Goal: Task Accomplishment & Management: Manage account settings

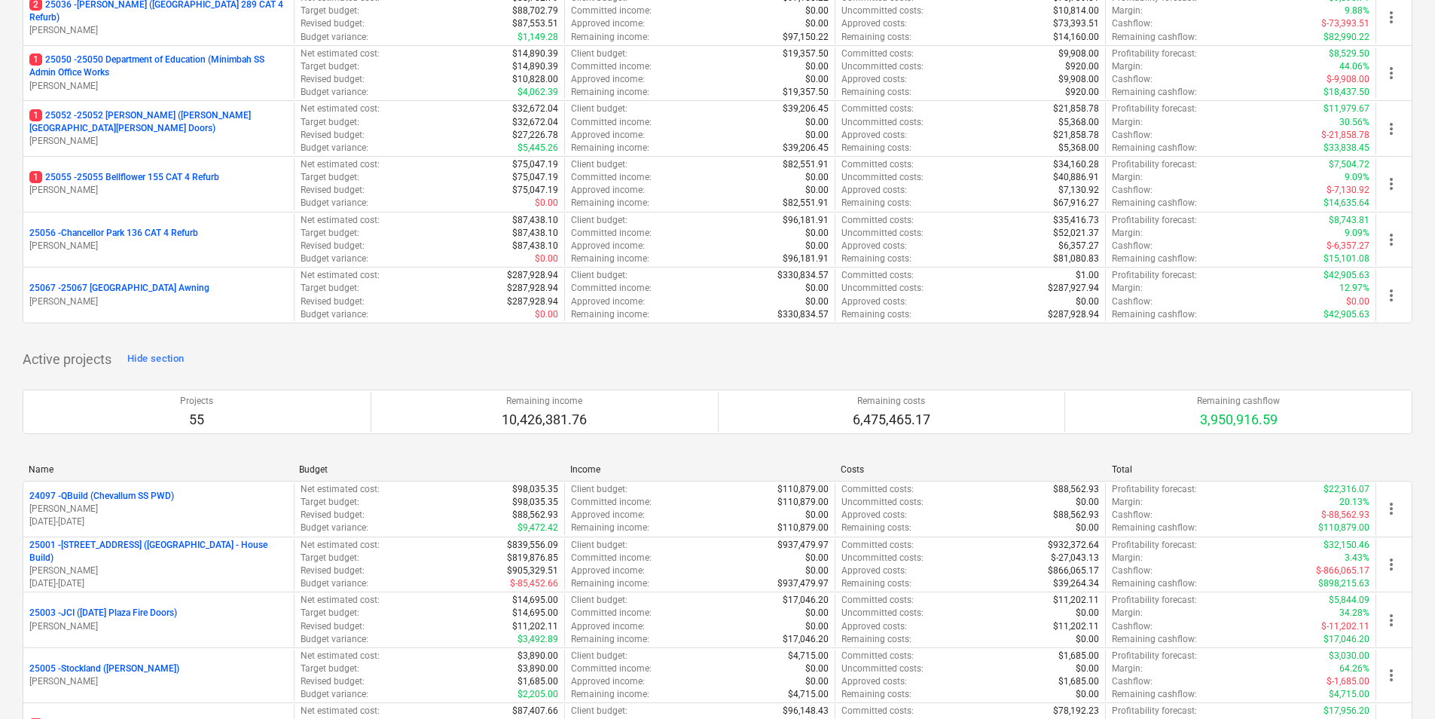
scroll to position [678, 0]
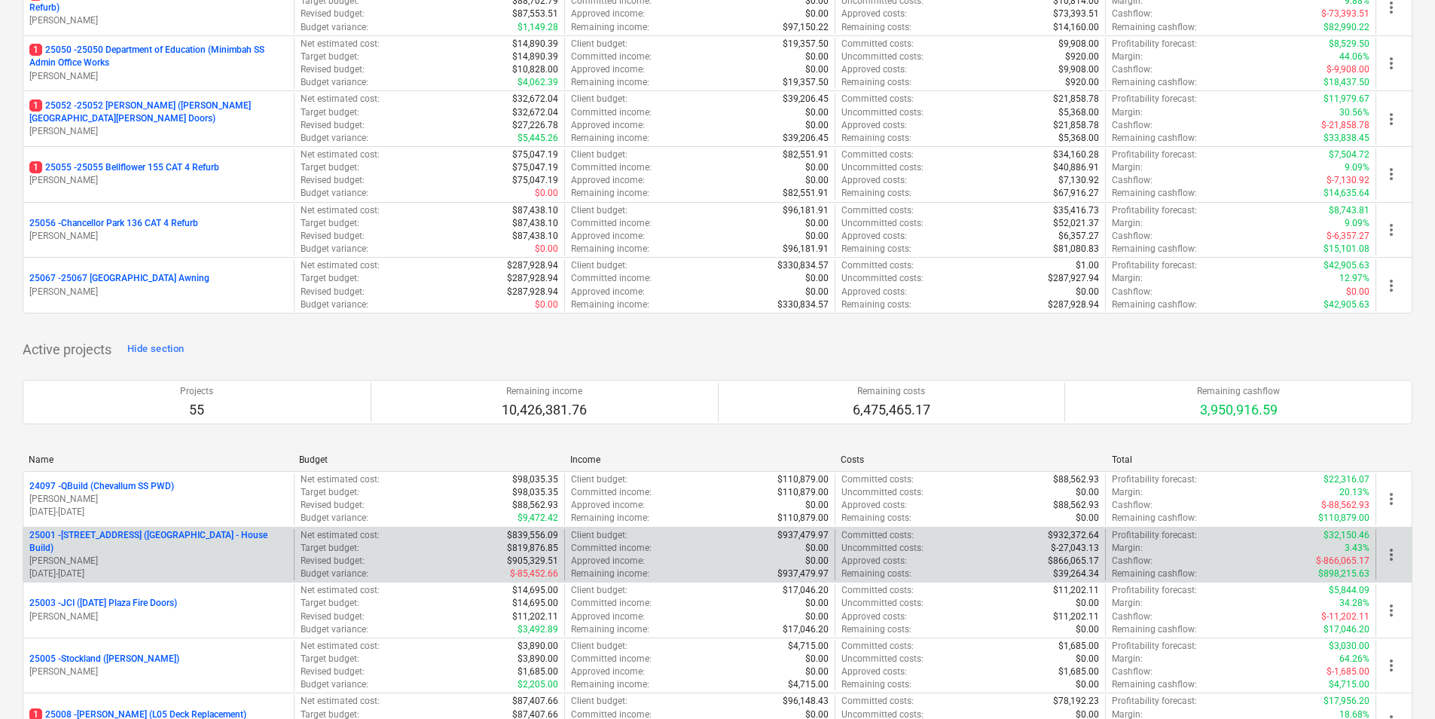
click at [163, 541] on p "[STREET_ADDRESS] ([STREET_ADDRESS] - House Build)" at bounding box center [158, 542] width 258 height 26
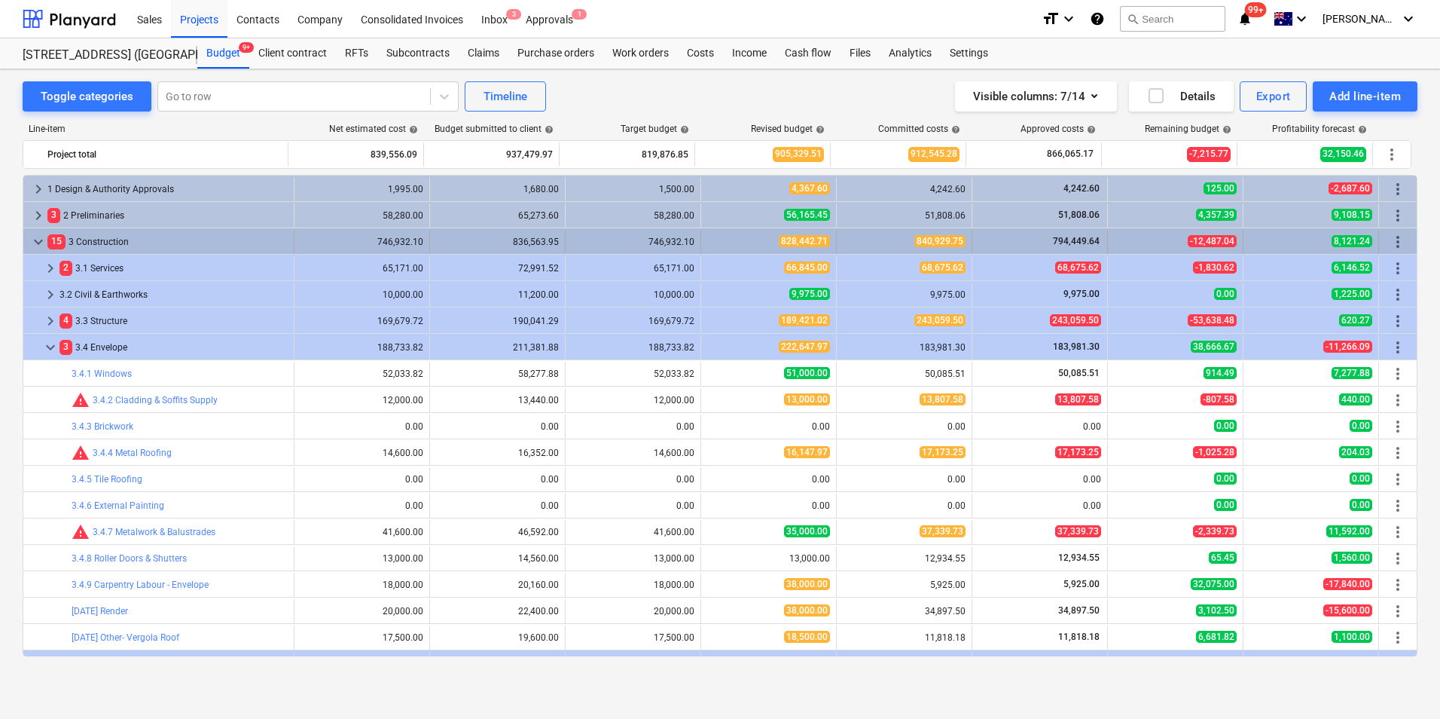
click at [36, 240] on span "keyboard_arrow_down" at bounding box center [38, 242] width 18 height 18
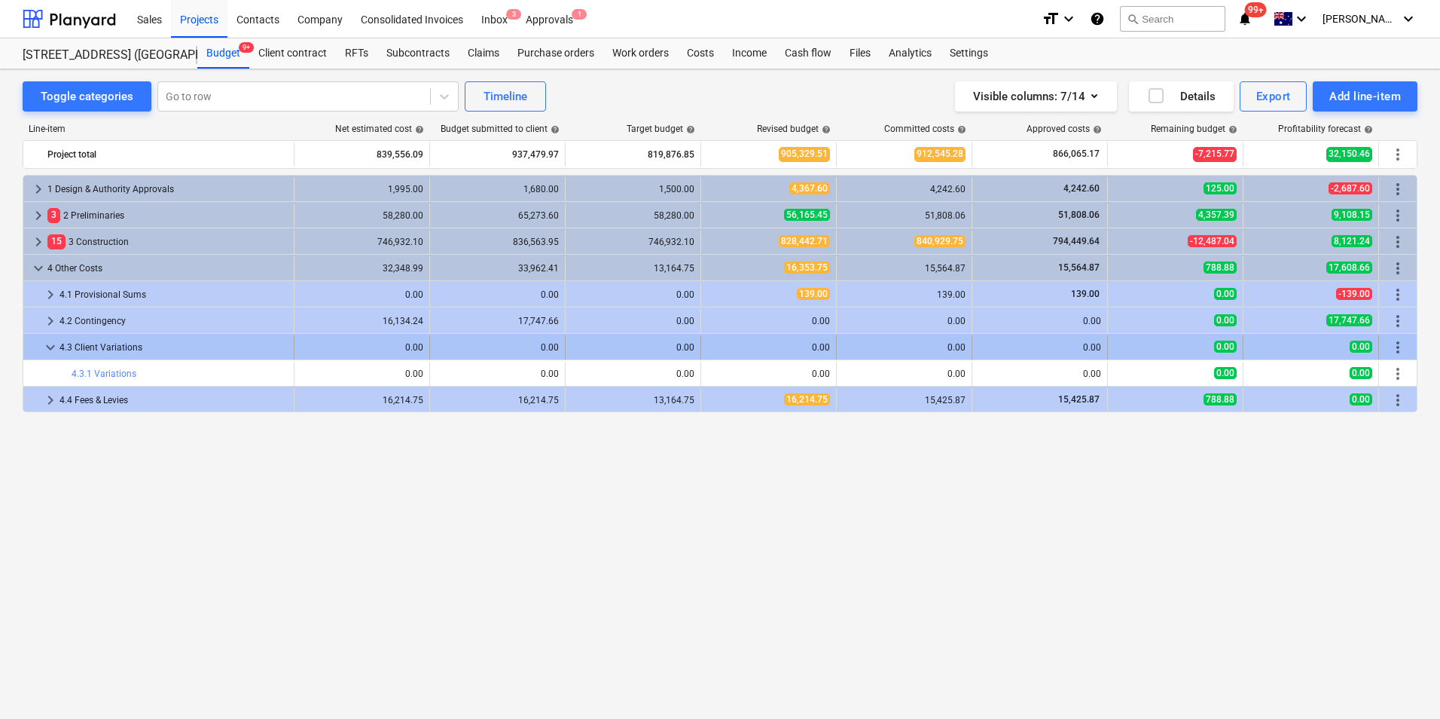
click at [45, 345] on span "keyboard_arrow_down" at bounding box center [50, 347] width 18 height 18
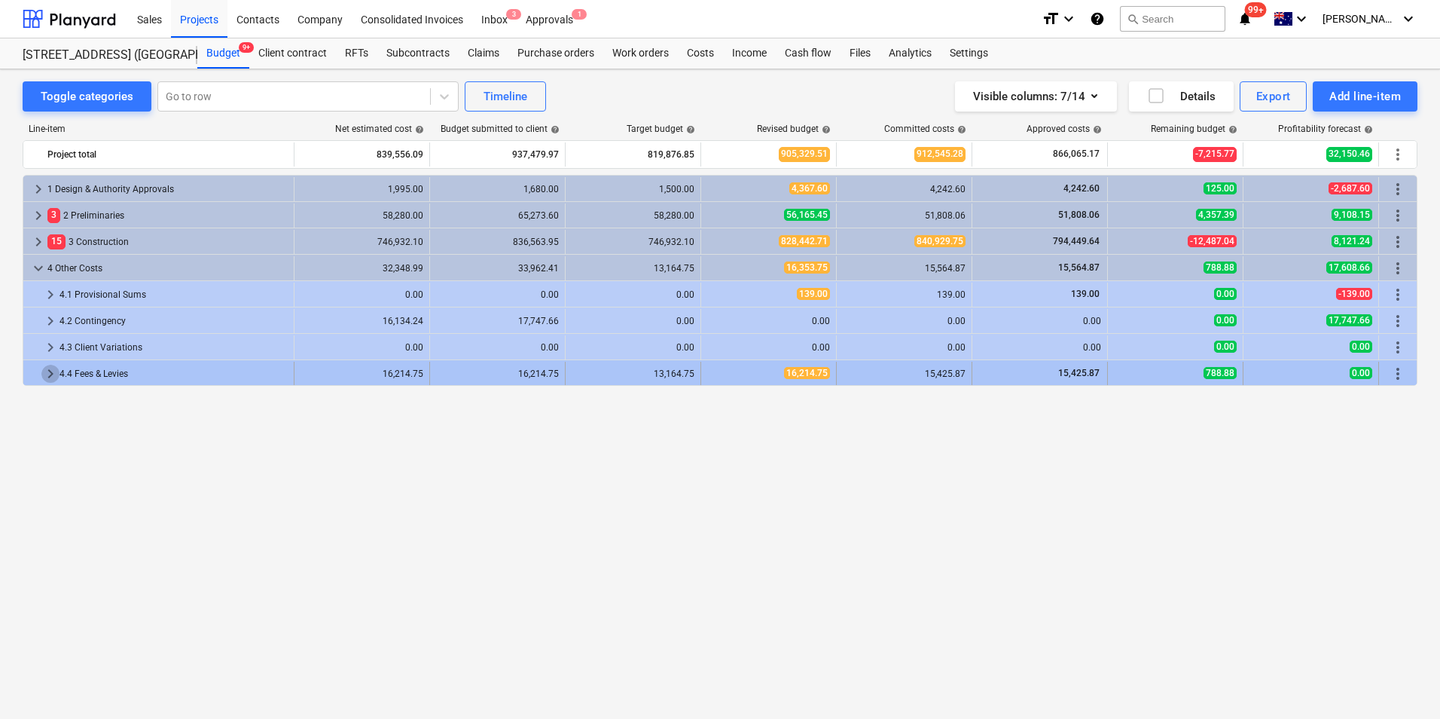
click at [47, 371] on span "keyboard_arrow_right" at bounding box center [50, 374] width 18 height 18
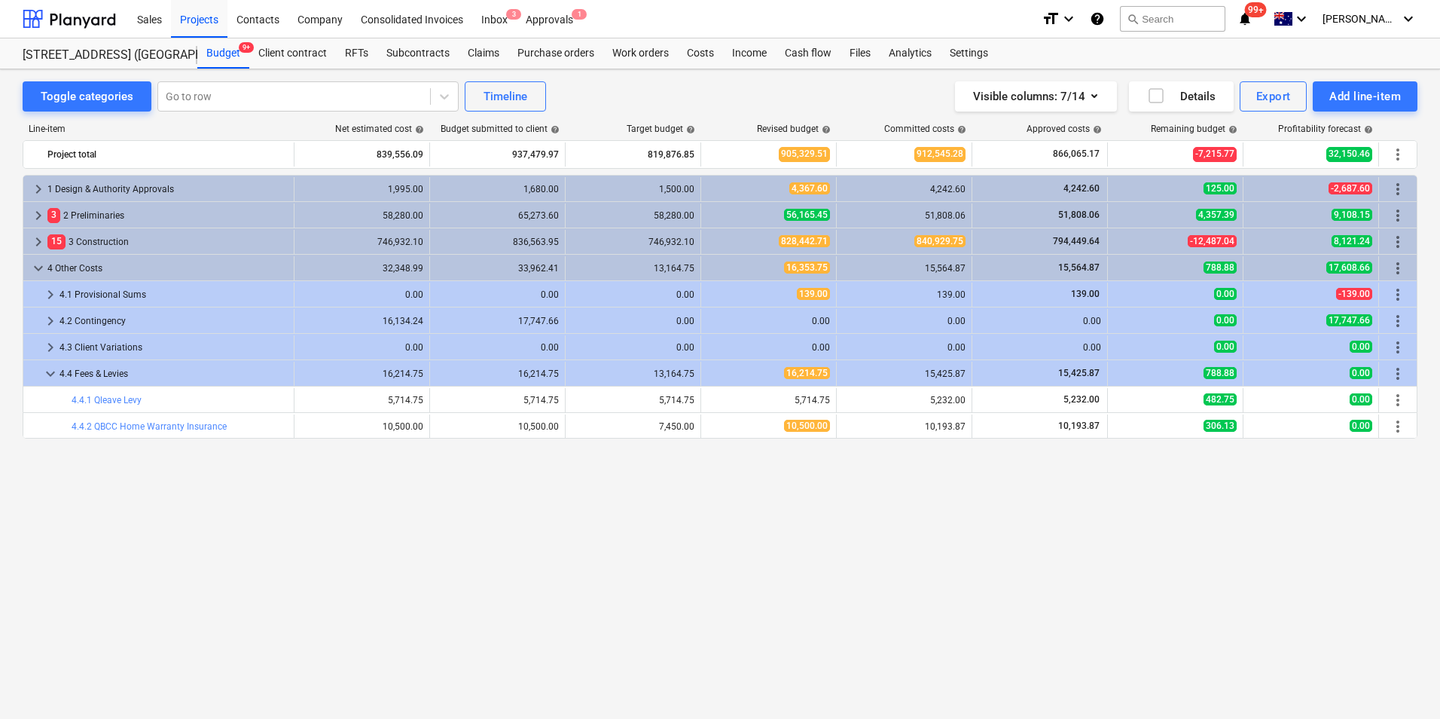
click at [47, 371] on span "keyboard_arrow_down" at bounding box center [50, 374] width 18 height 18
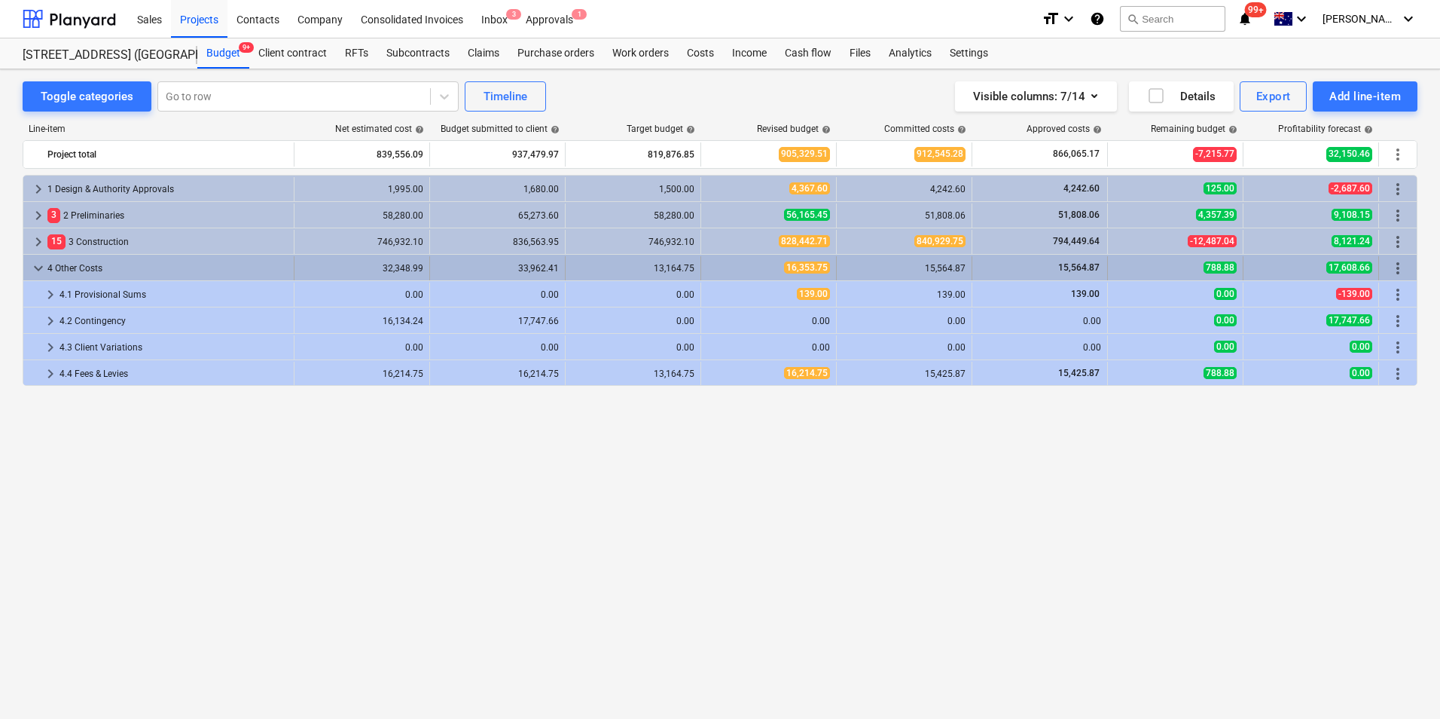
click at [32, 265] on span "keyboard_arrow_down" at bounding box center [38, 268] width 18 height 18
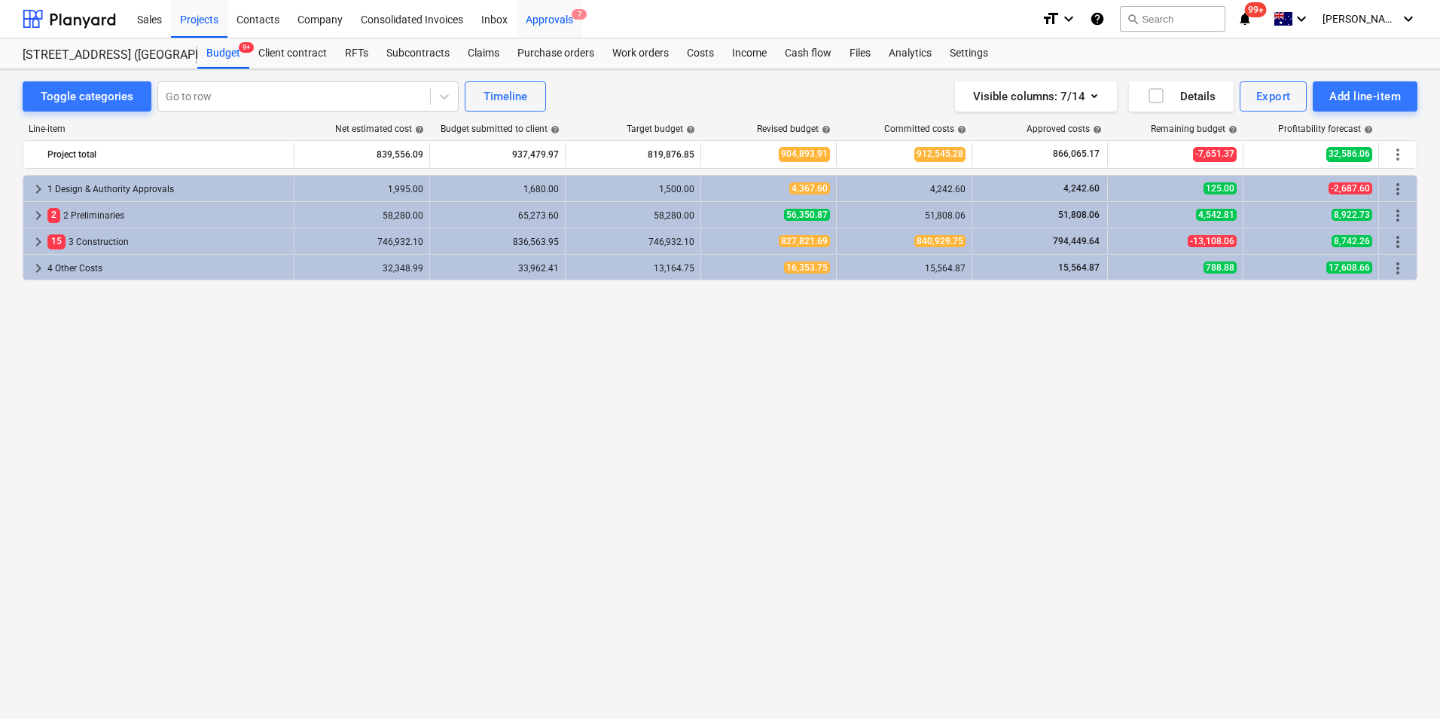
click at [541, 23] on div "Approvals 7" at bounding box center [550, 18] width 66 height 38
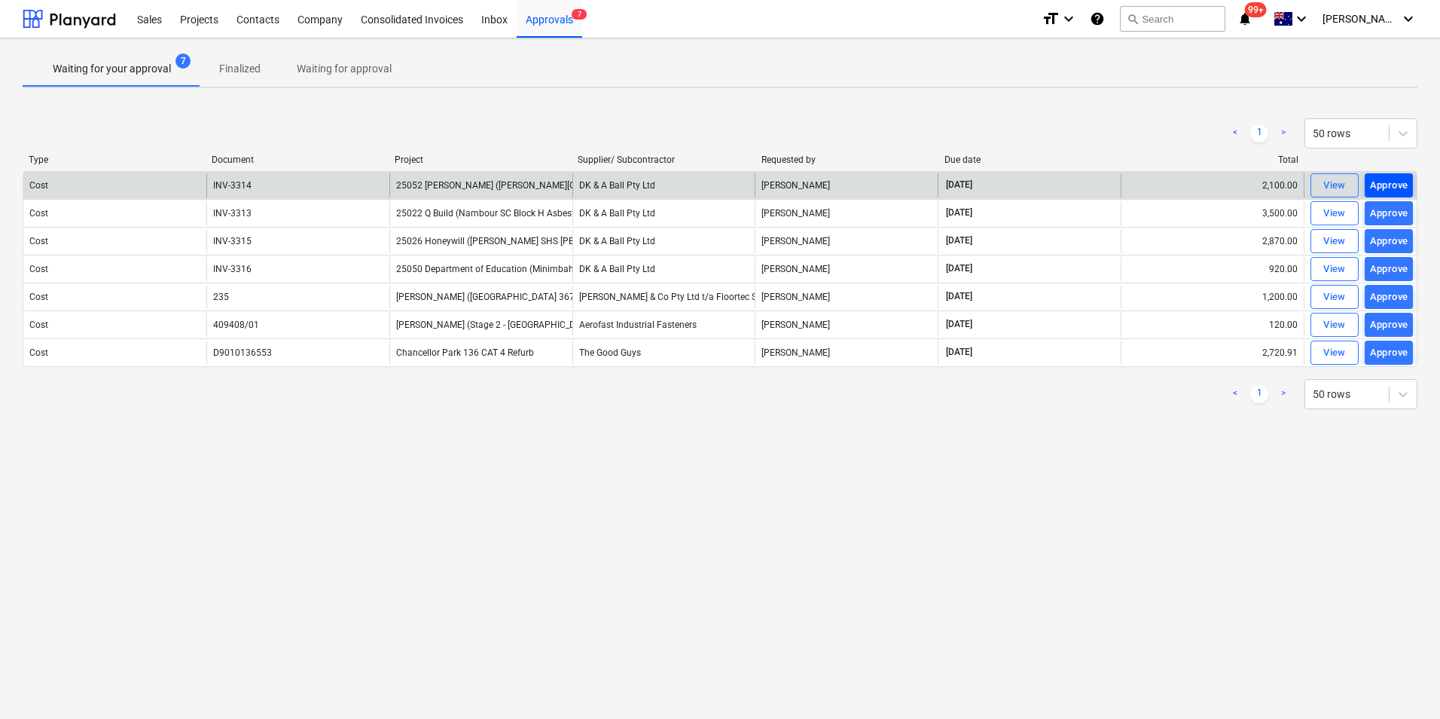
click at [1402, 182] on div "Approve" at bounding box center [1389, 185] width 38 height 17
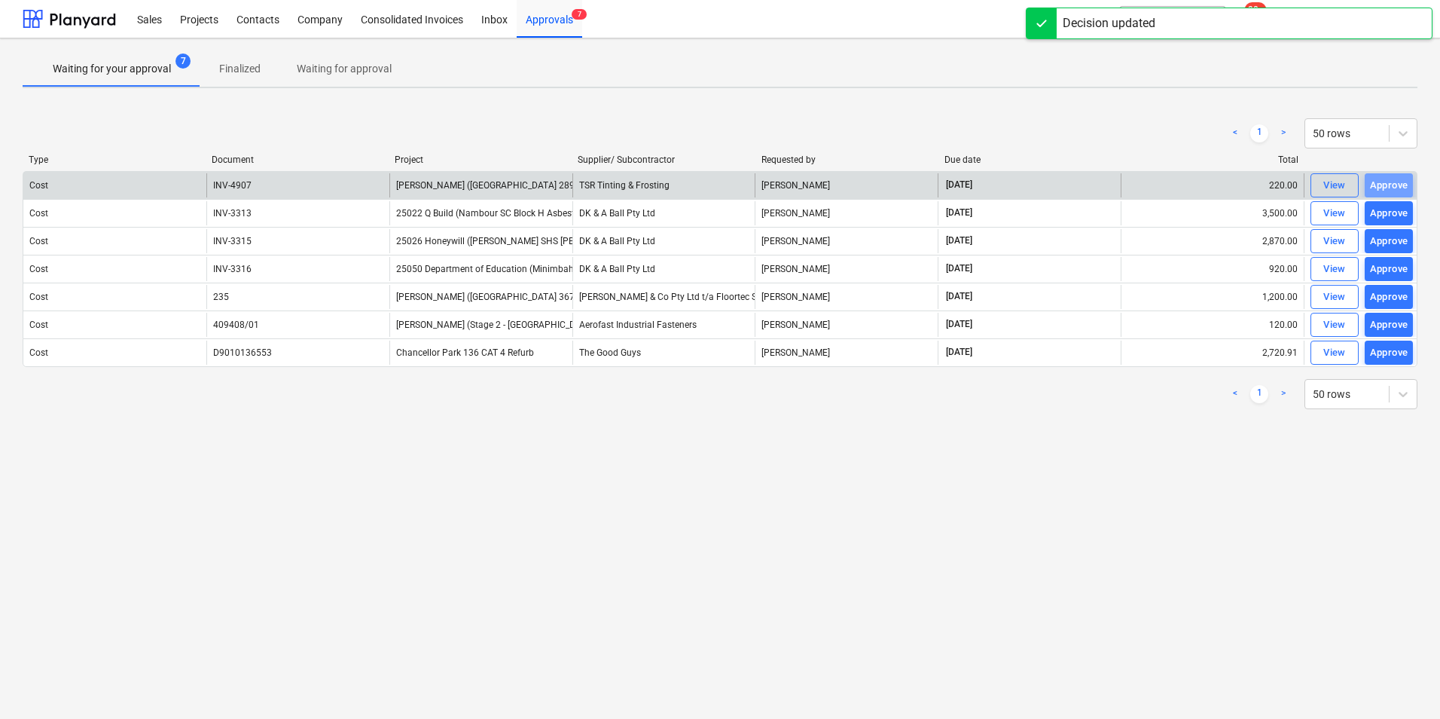
click at [1402, 182] on div "Approve" at bounding box center [1389, 185] width 38 height 17
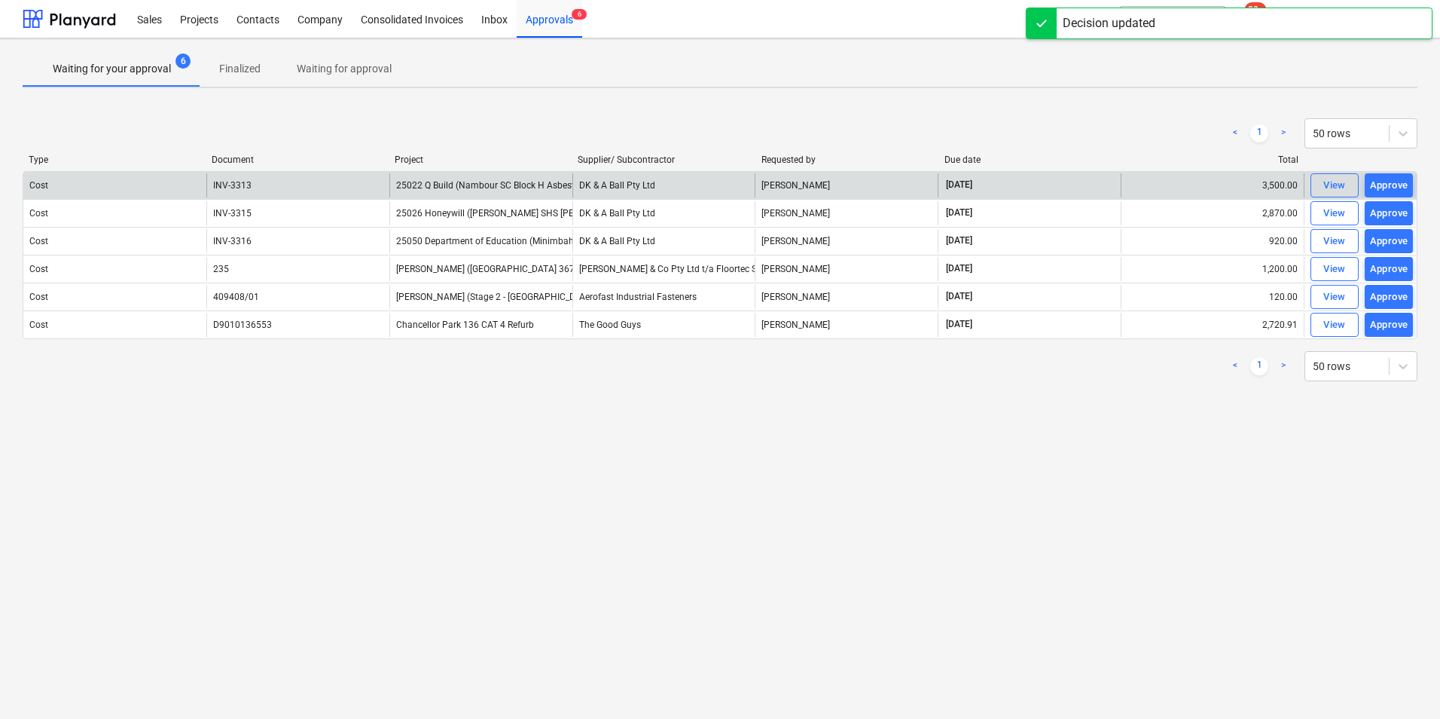
click at [1402, 182] on div "Approve" at bounding box center [1389, 185] width 38 height 17
click at [1401, 182] on div "Approve" at bounding box center [1389, 185] width 38 height 17
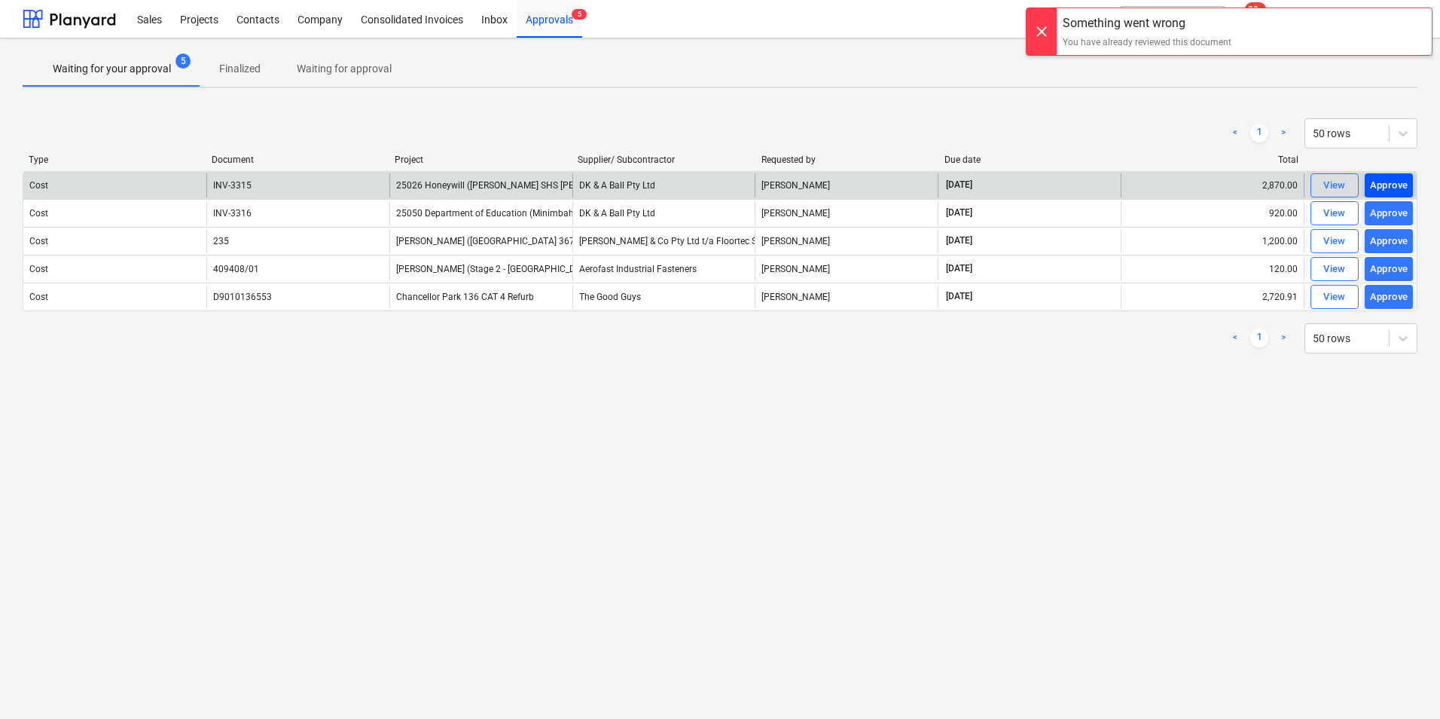
click at [1399, 183] on div "Approve" at bounding box center [1389, 185] width 38 height 17
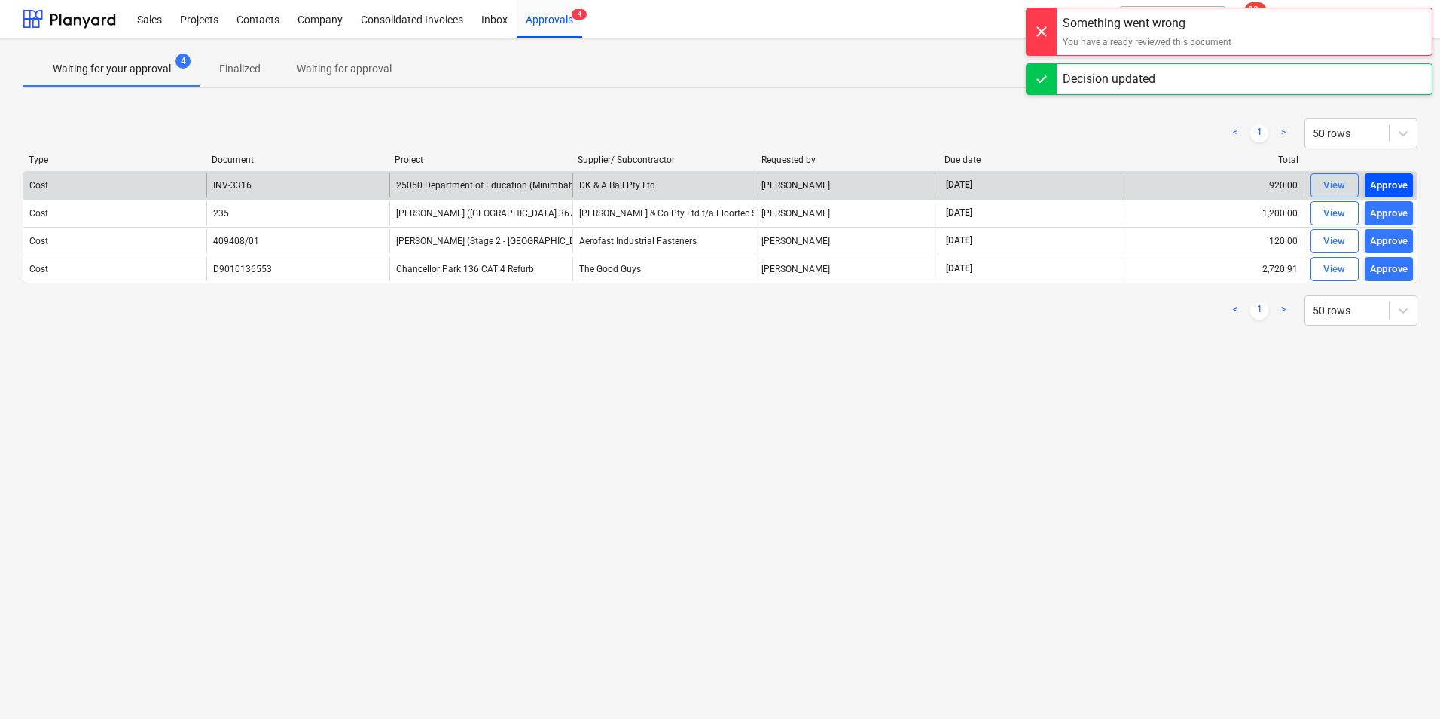
click at [1391, 182] on div "Approve" at bounding box center [1389, 185] width 38 height 17
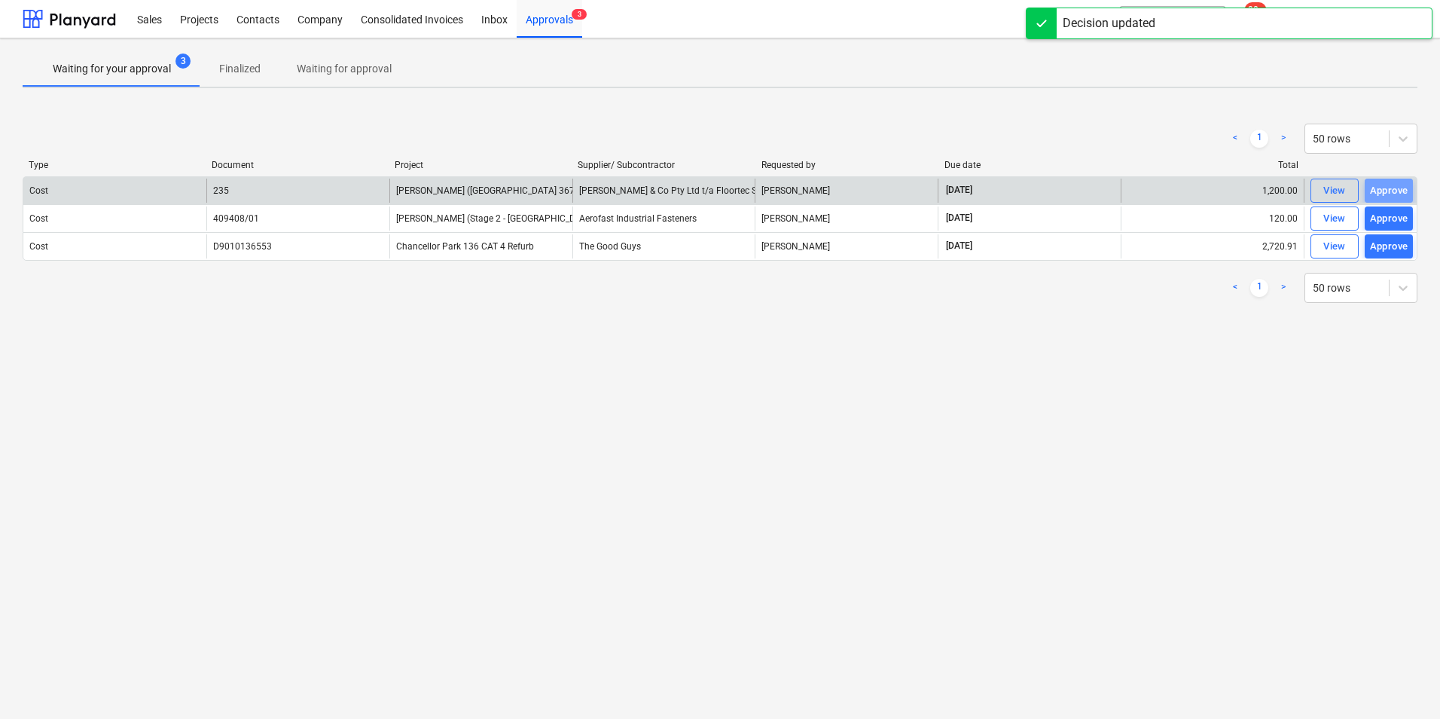
click at [1391, 182] on div "Approve" at bounding box center [1389, 190] width 38 height 17
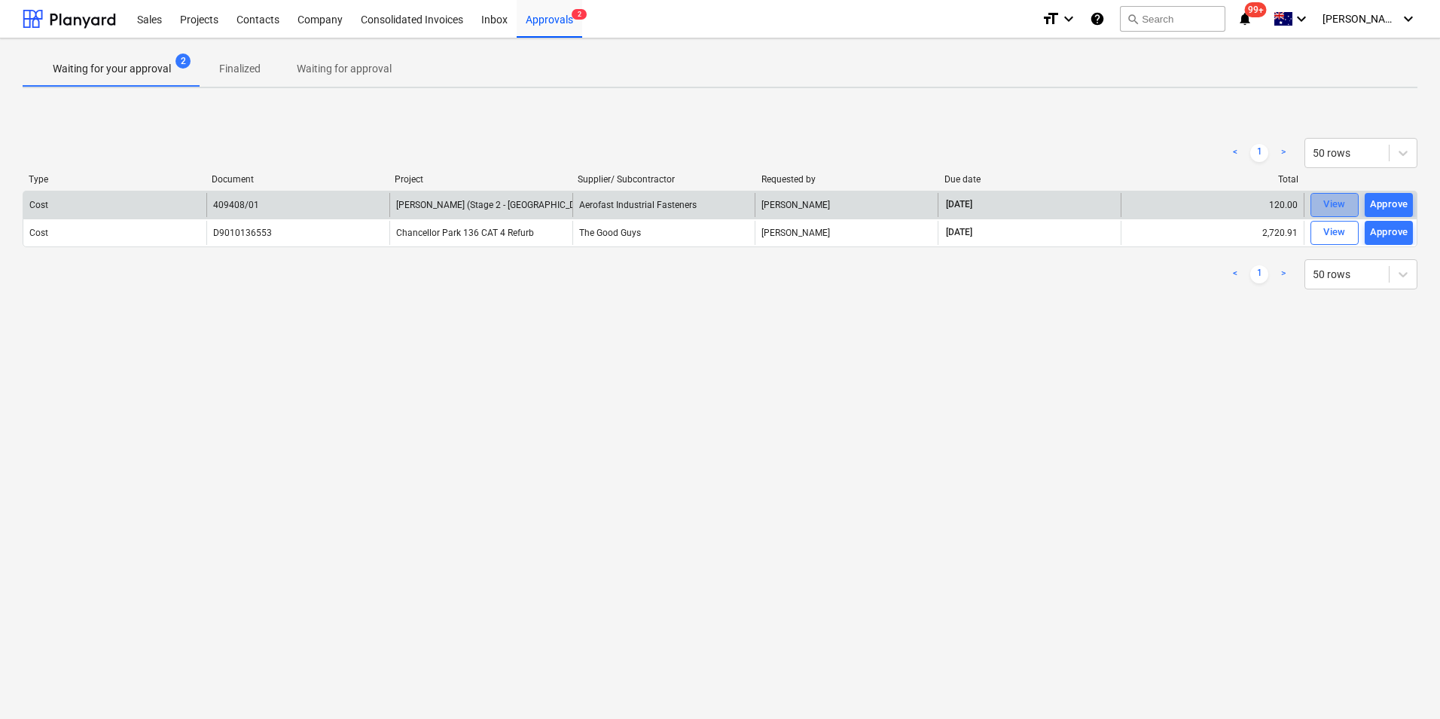
click at [1330, 201] on div "View" at bounding box center [1335, 204] width 23 height 17
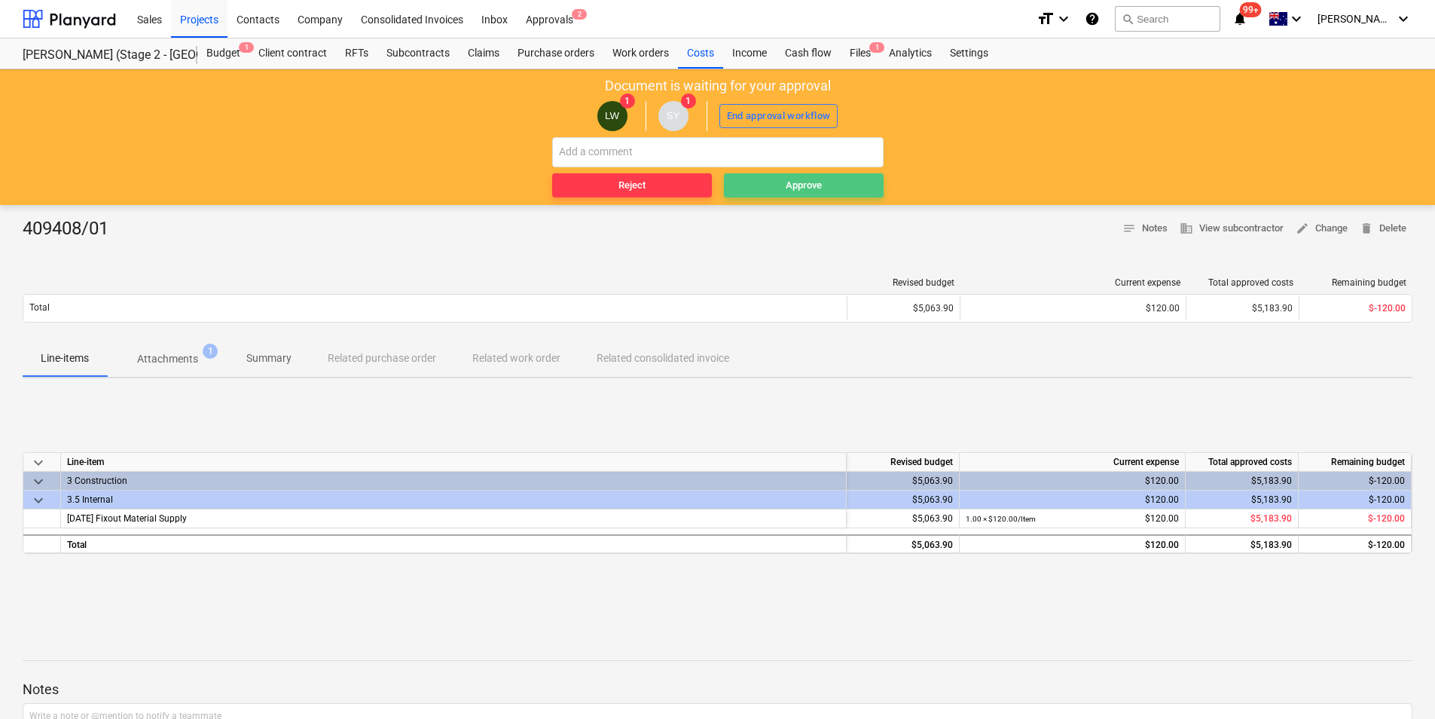
click at [780, 191] on span "Approve" at bounding box center [804, 185] width 148 height 17
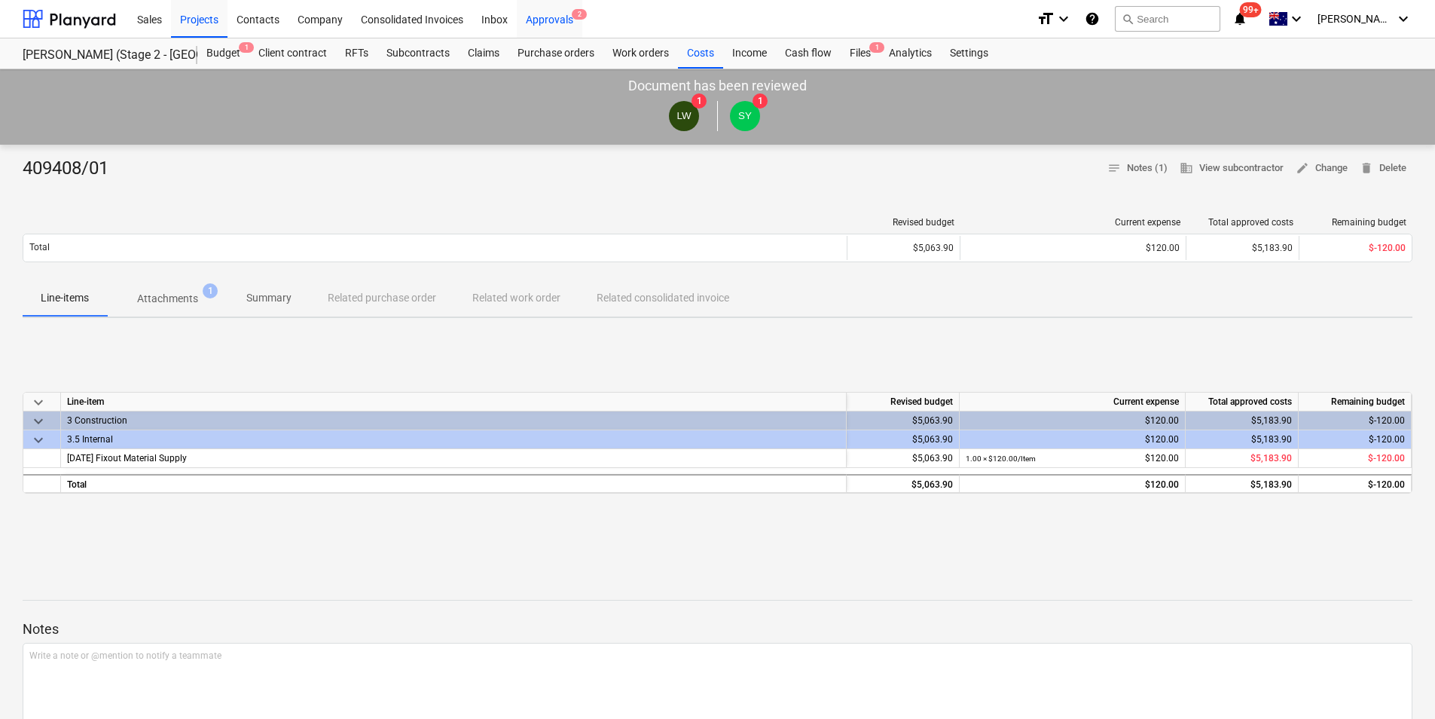
click at [549, 17] on div "Approvals 2" at bounding box center [550, 18] width 66 height 38
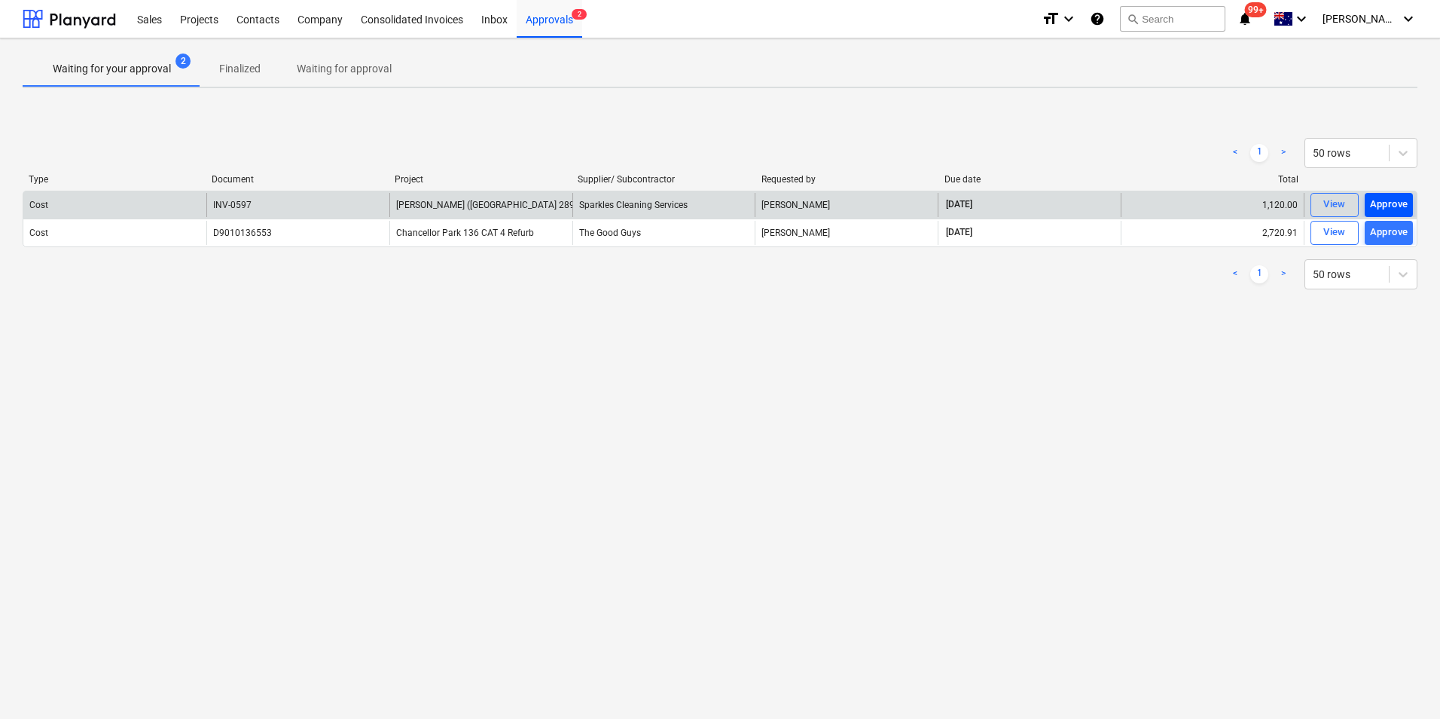
click at [1397, 211] on div "Approve" at bounding box center [1389, 204] width 38 height 17
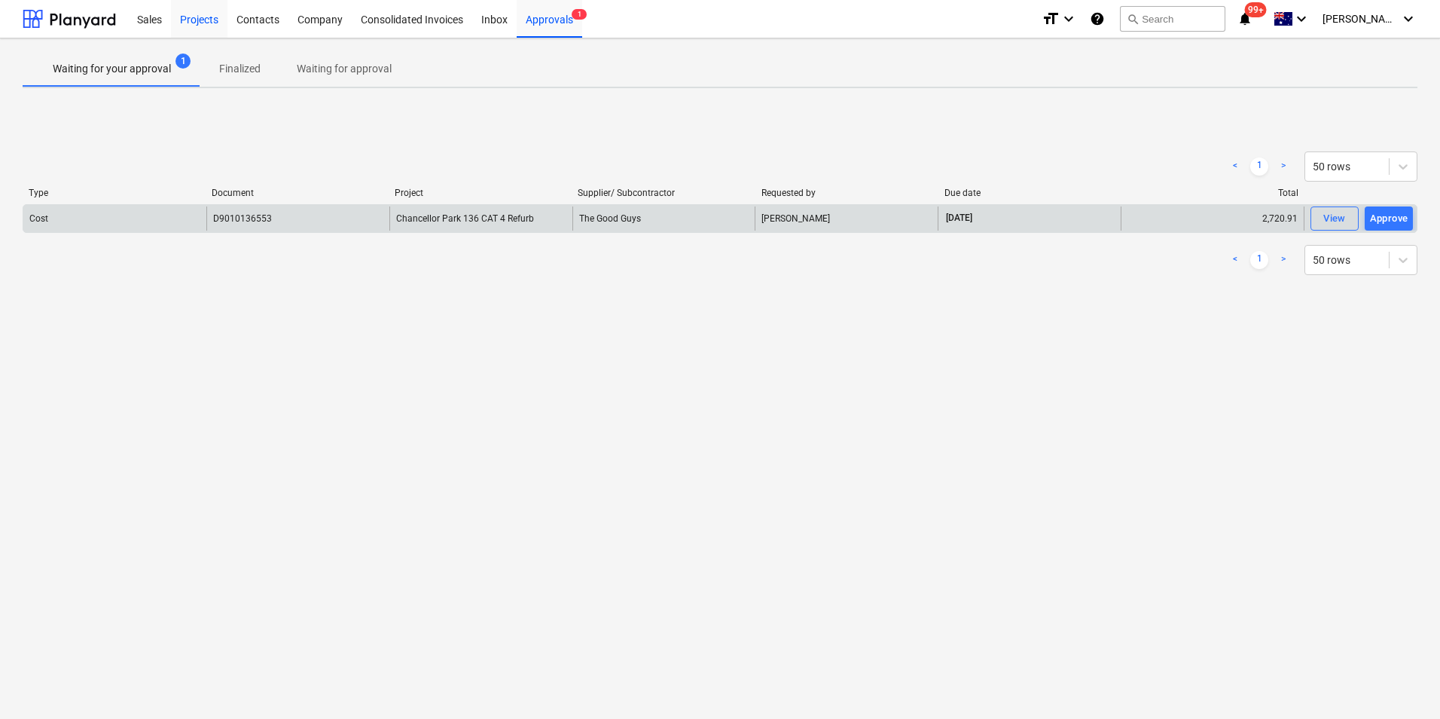
click at [195, 25] on div "Projects" at bounding box center [199, 18] width 57 height 38
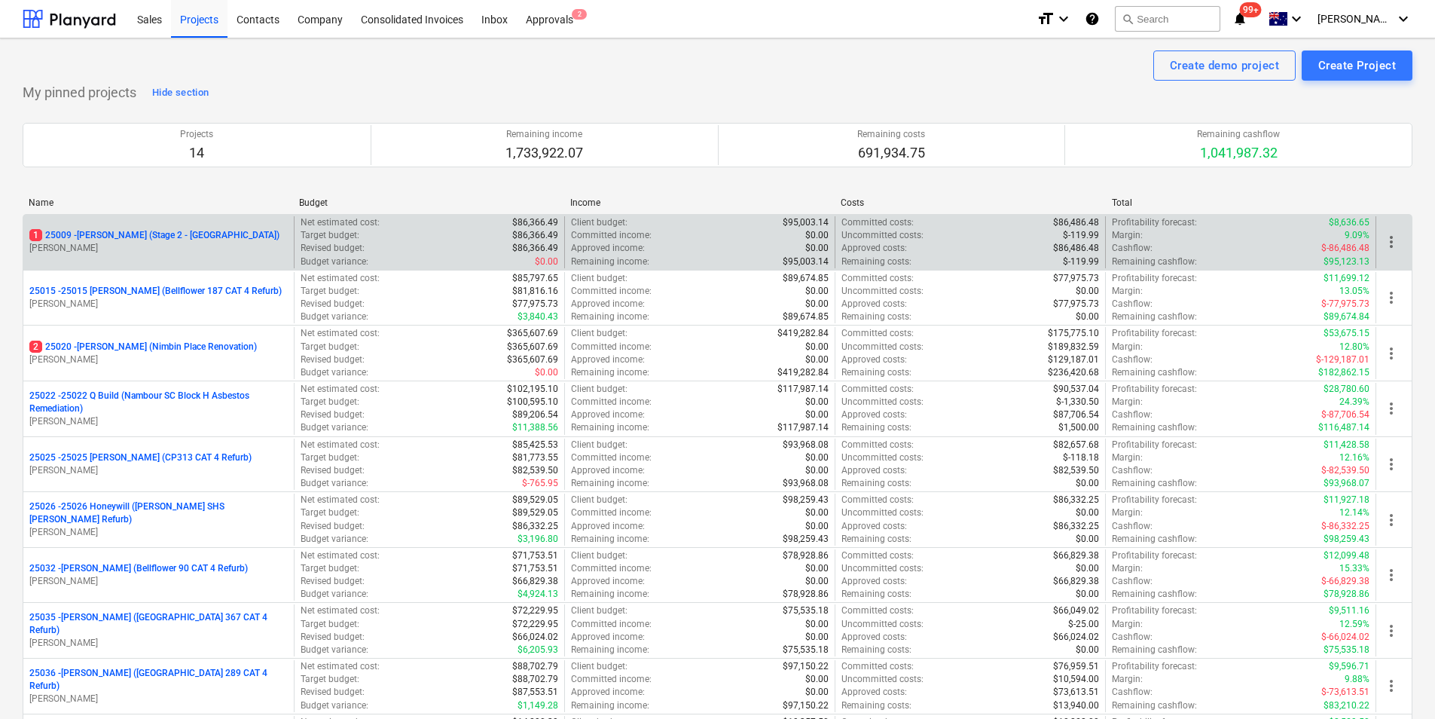
click at [132, 224] on div "1 25009 - [PERSON_NAME] (Stage 2 - [GEOGRAPHIC_DATA]) [PERSON_NAME]" at bounding box center [158, 242] width 270 height 52
click at [126, 236] on p "1 25009 - [PERSON_NAME] (Stage 2 - [GEOGRAPHIC_DATA])" at bounding box center [154, 235] width 250 height 13
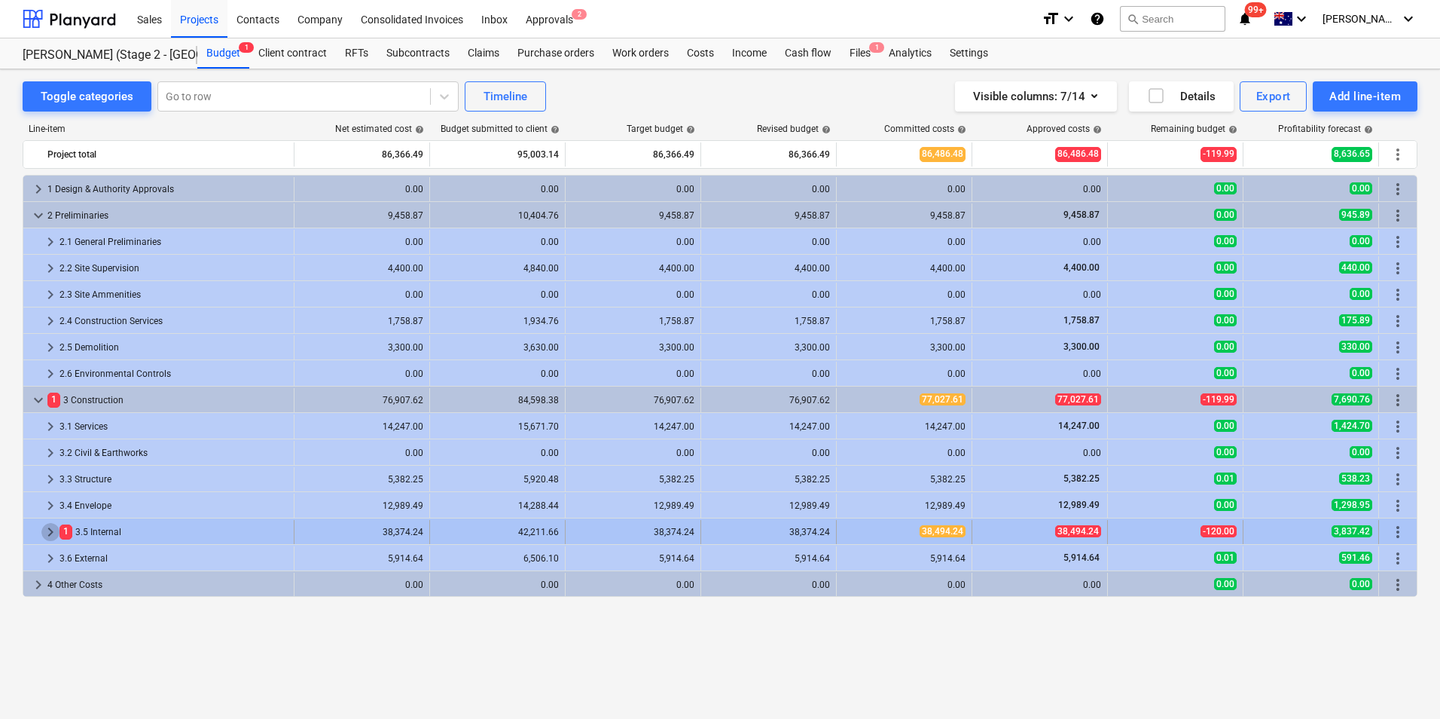
click at [49, 530] on span "keyboard_arrow_right" at bounding box center [50, 532] width 18 height 18
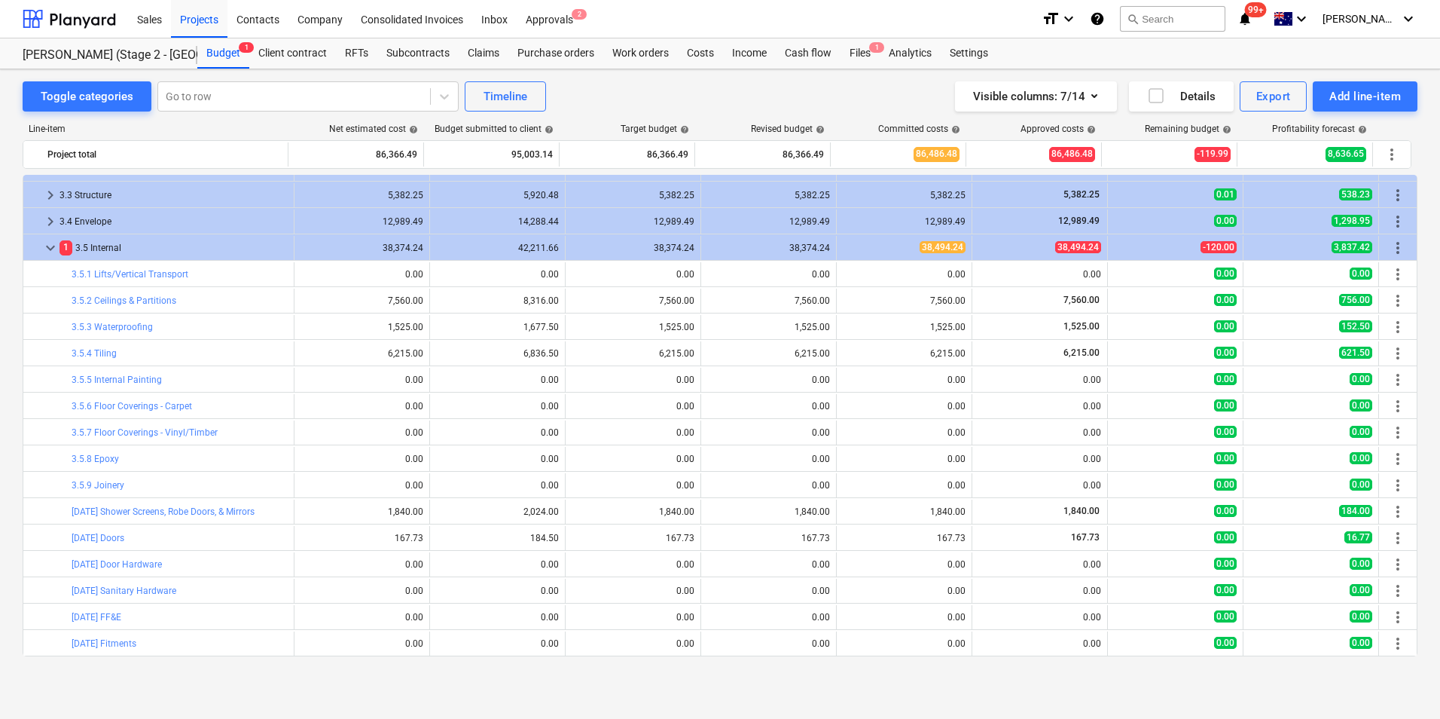
scroll to position [377, 0]
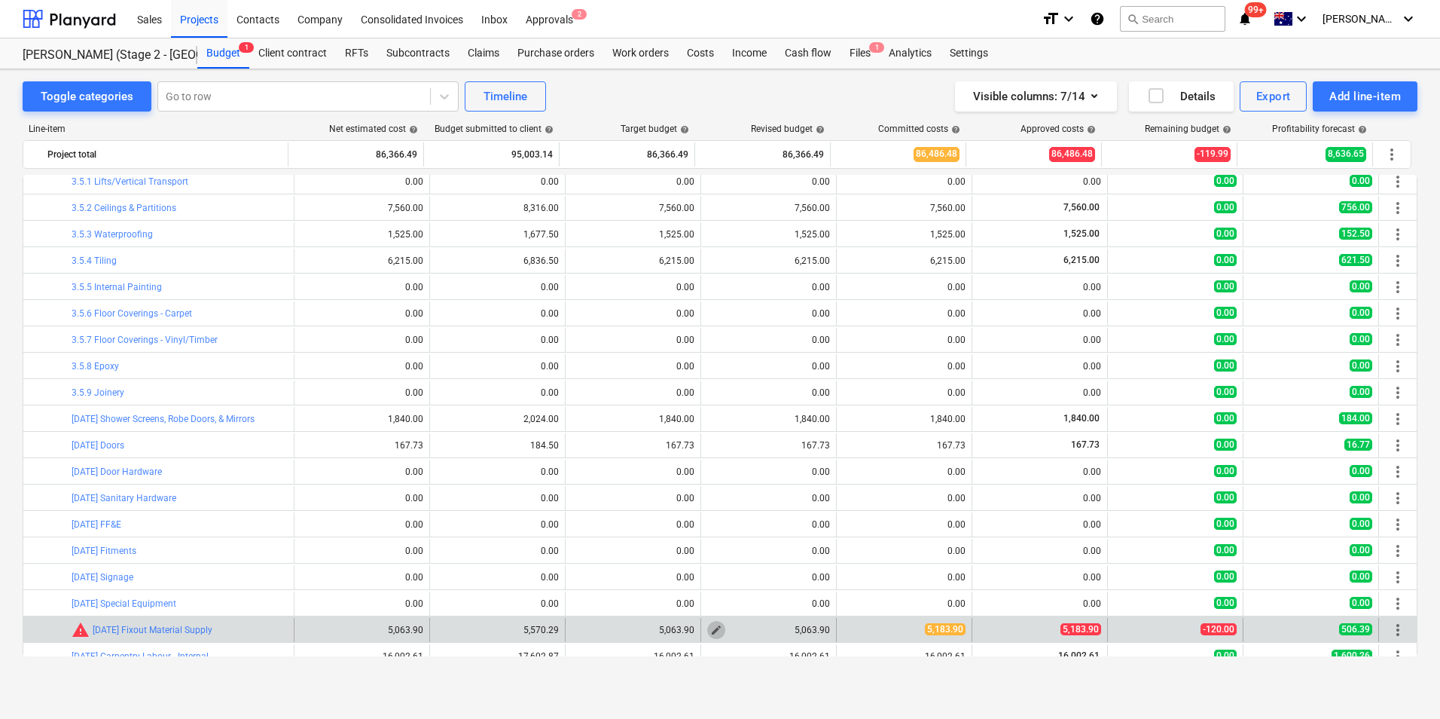
click at [710, 633] on span "edit" at bounding box center [716, 630] width 12 height 12
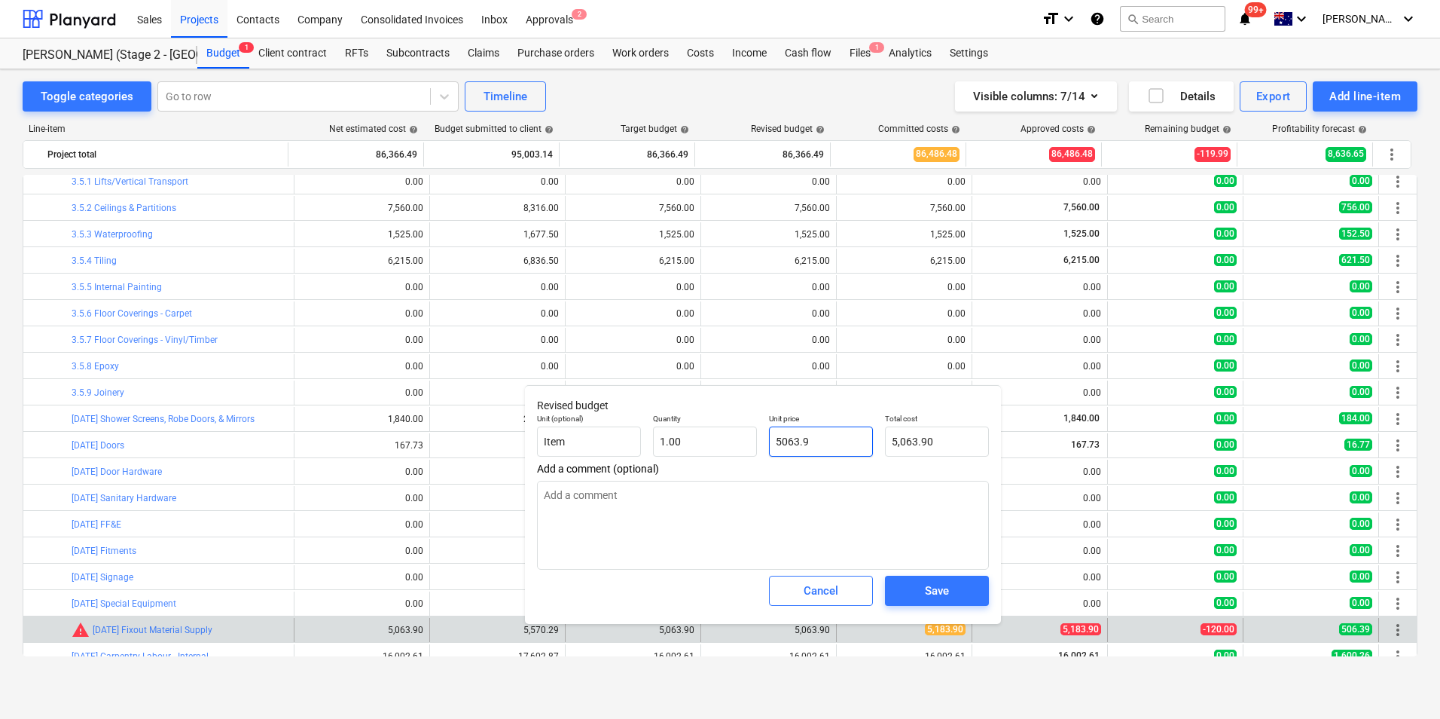
drag, startPoint x: 827, startPoint y: 442, endPoint x: 612, endPoint y: 422, distance: 216.4
click at [618, 423] on div "Unit (optional) Item Quantity 1.00 Unit price 5063.9 Total cost 5,063.90" at bounding box center [763, 435] width 464 height 55
type input "51"
type input "51.00"
type input "518"
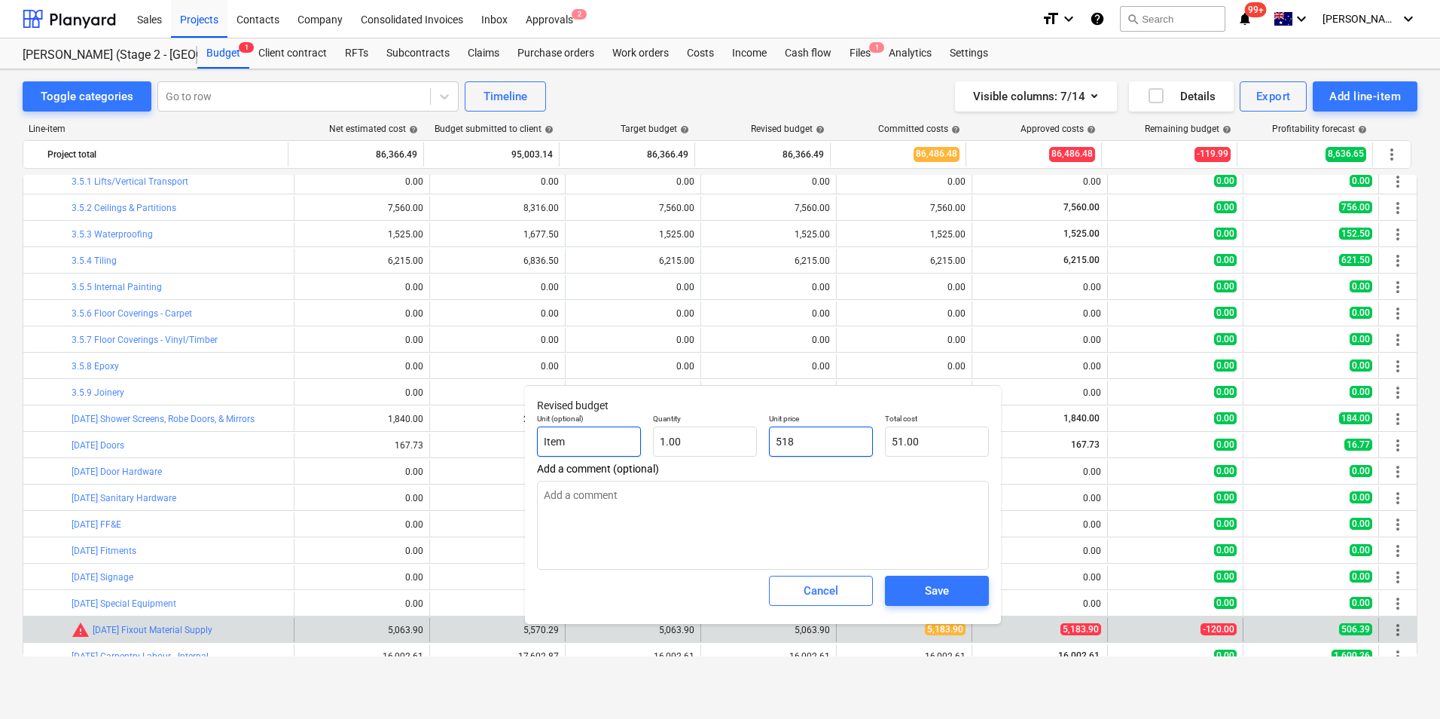
type input "518.00"
type input "5183"
type input "5,183.00"
type input "5183.9"
type input "5,183.90"
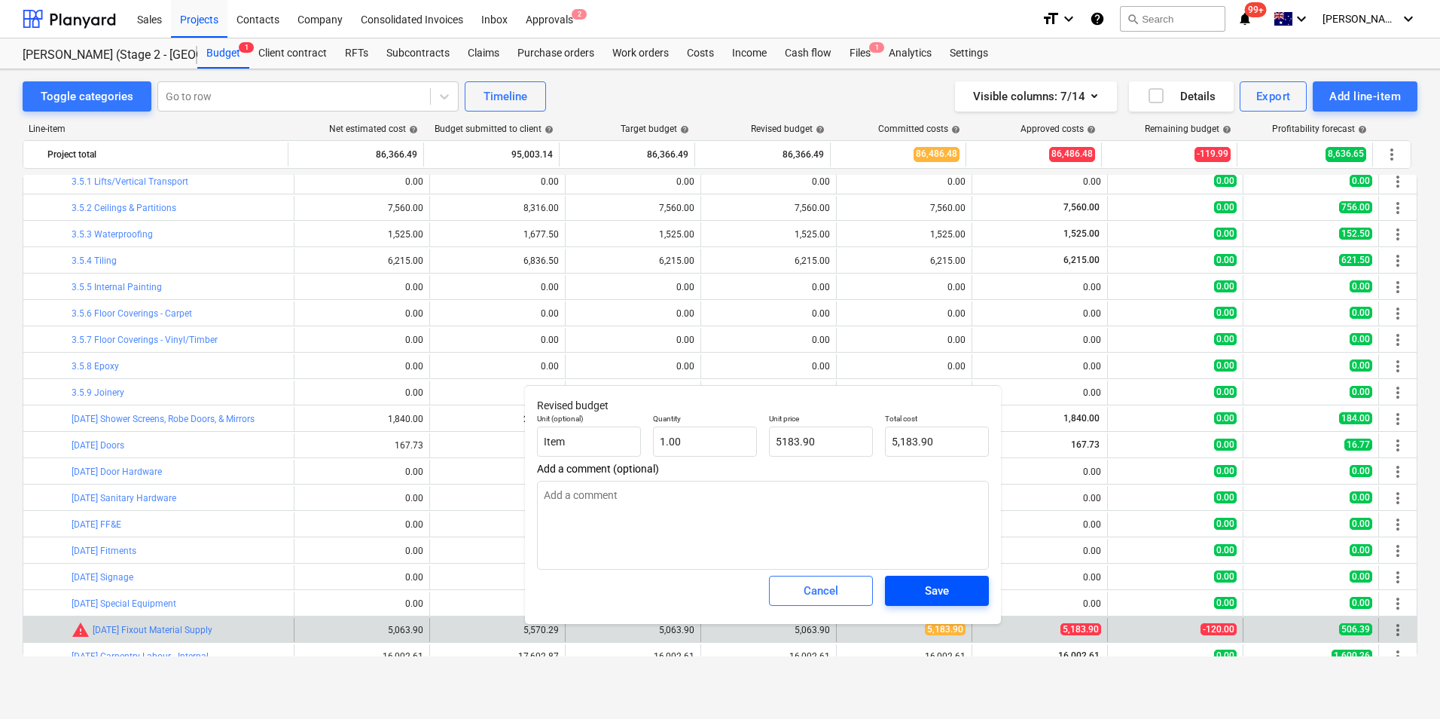
type input "5,183.90"
click at [942, 597] on div "Save" at bounding box center [937, 591] width 24 height 20
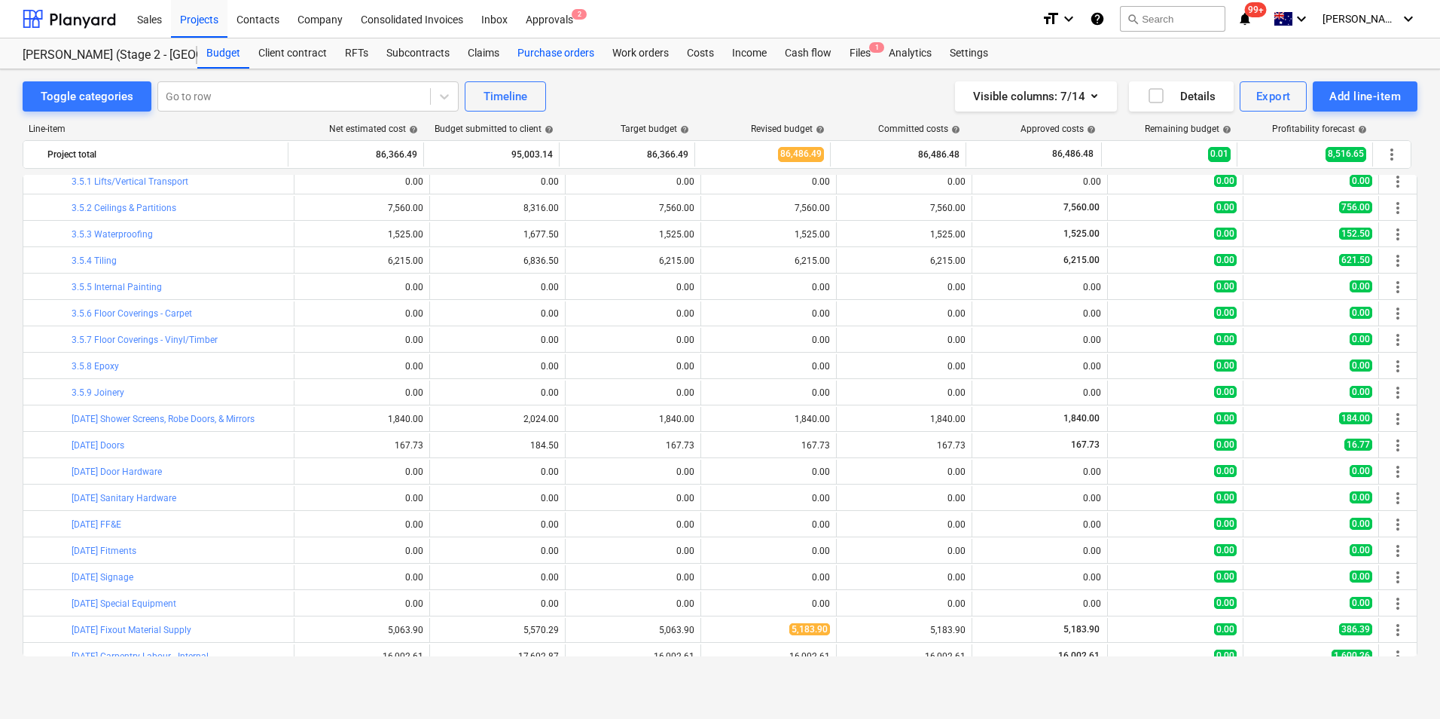
click at [556, 51] on div "Purchase orders" at bounding box center [556, 53] width 95 height 30
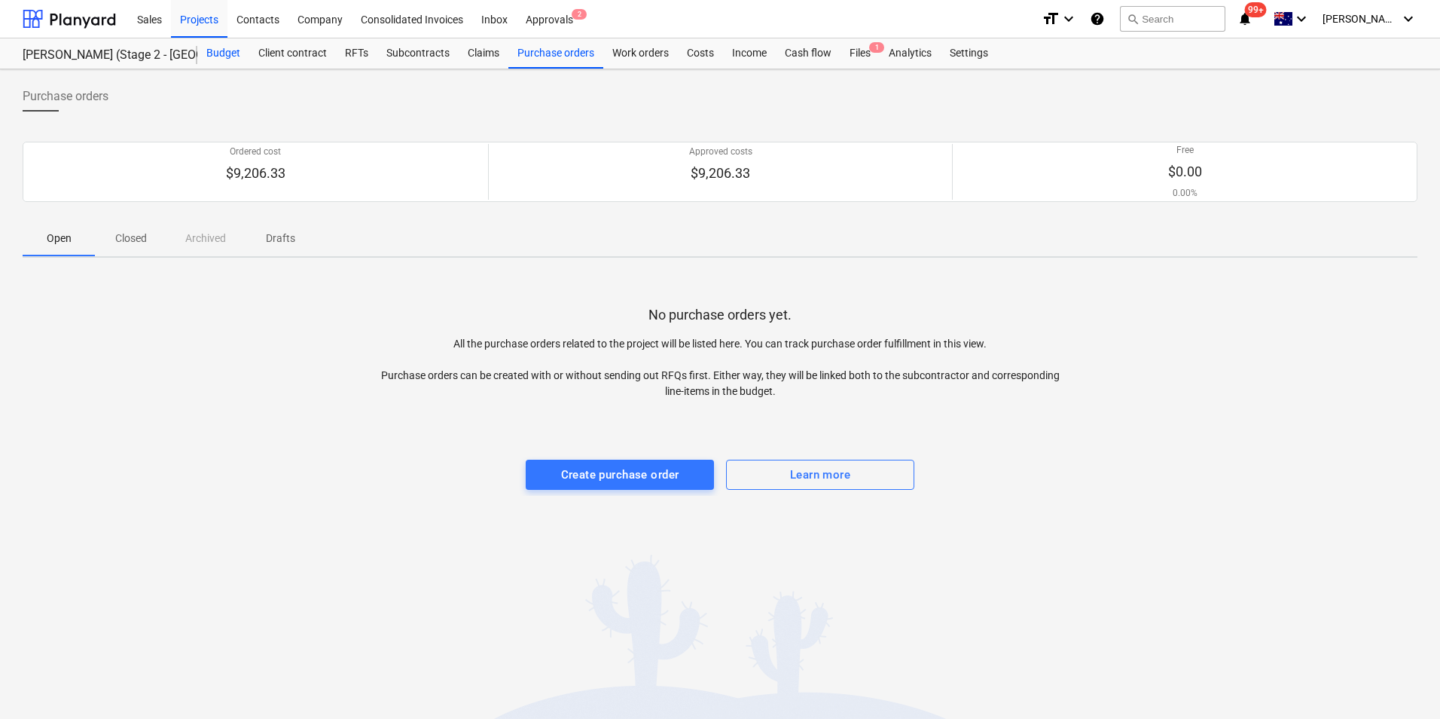
click at [214, 50] on div "Budget" at bounding box center [223, 53] width 52 height 30
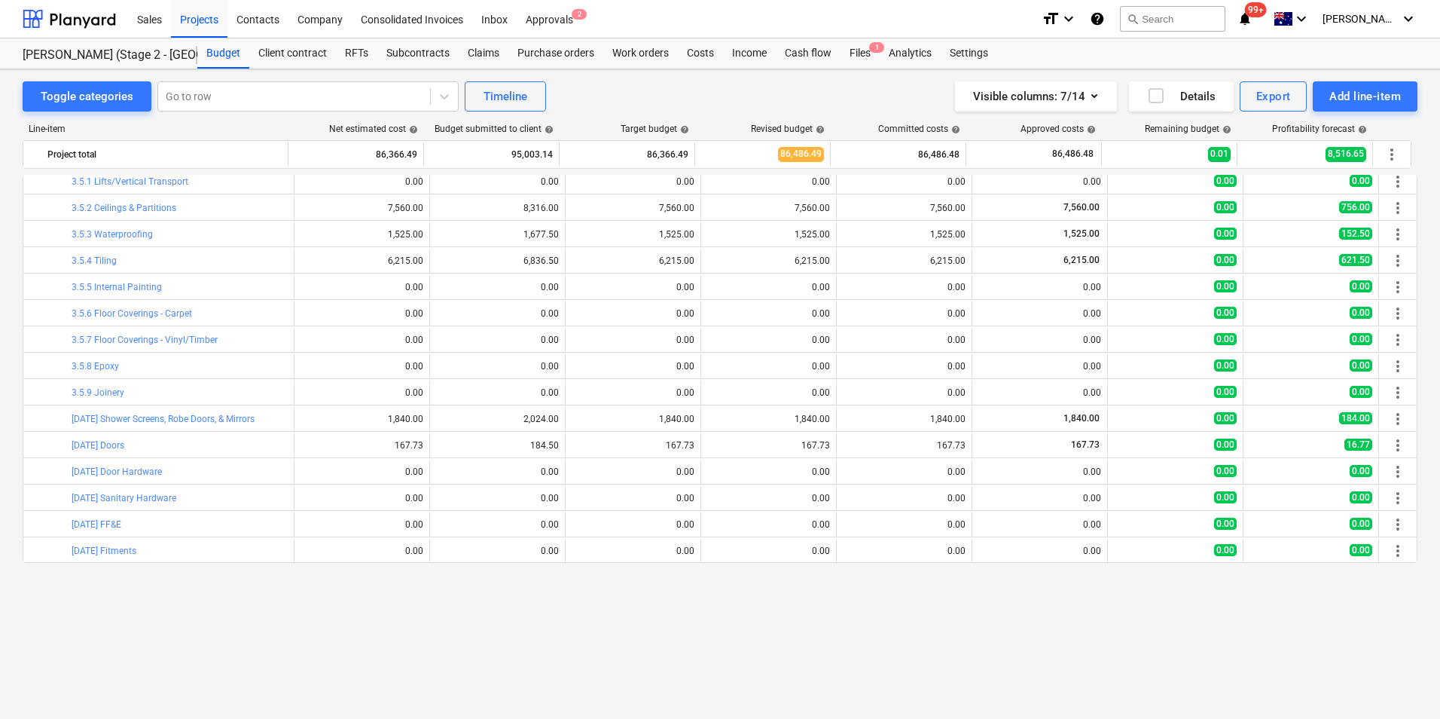
scroll to position [226, 0]
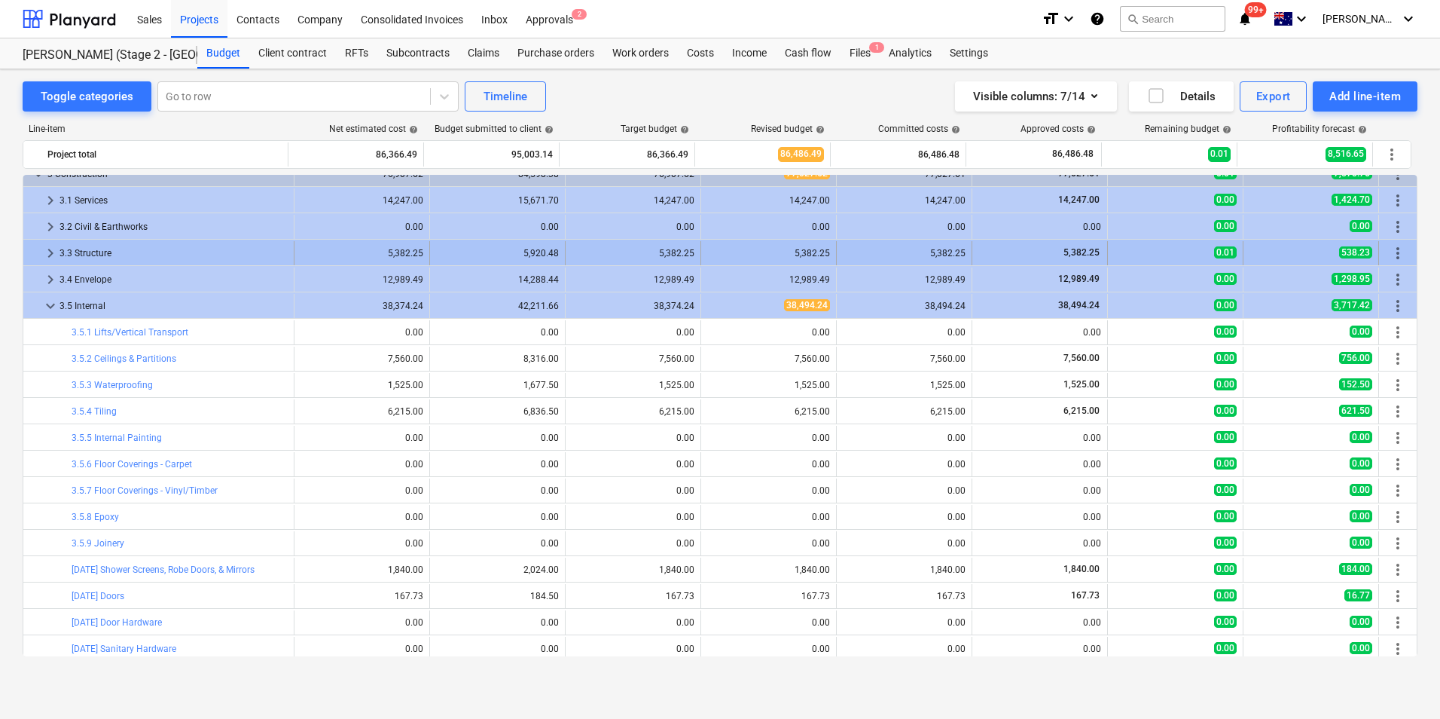
click at [50, 249] on span "keyboard_arrow_right" at bounding box center [50, 253] width 18 height 18
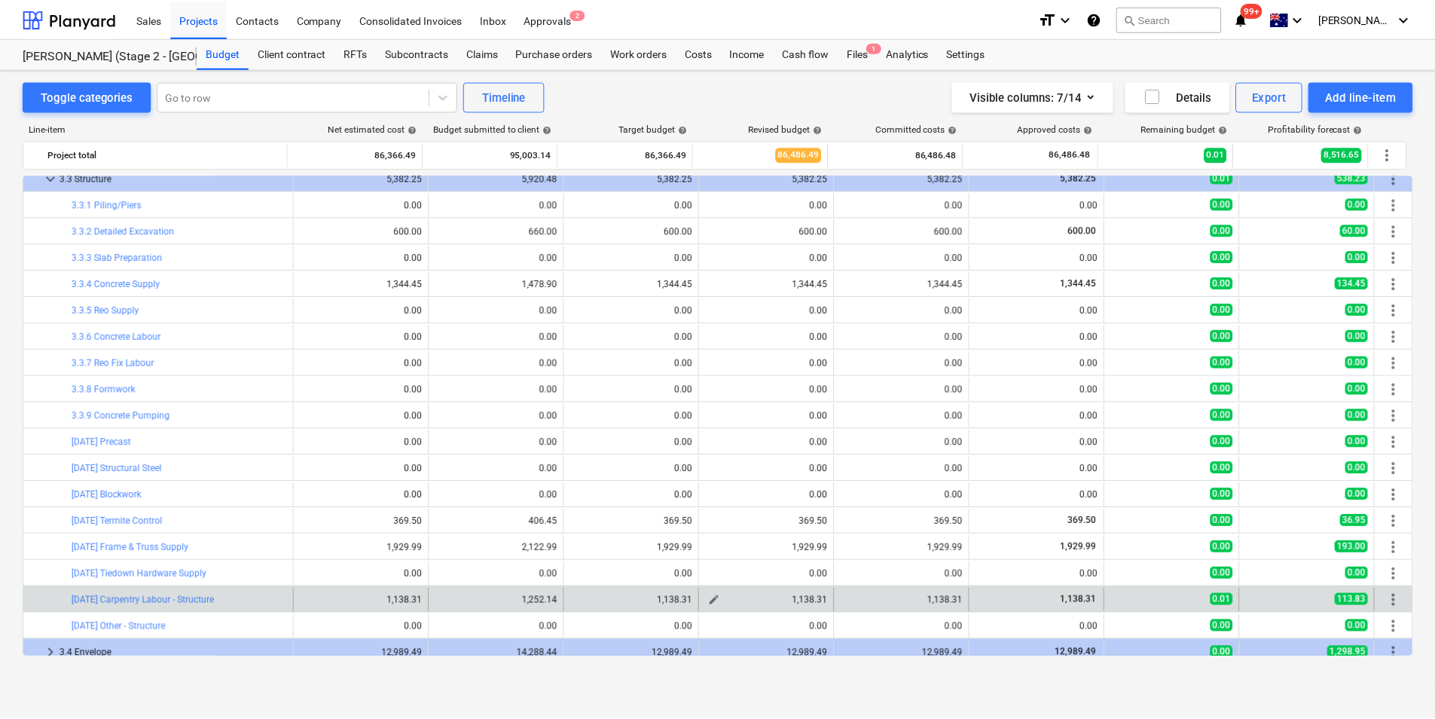
scroll to position [377, 0]
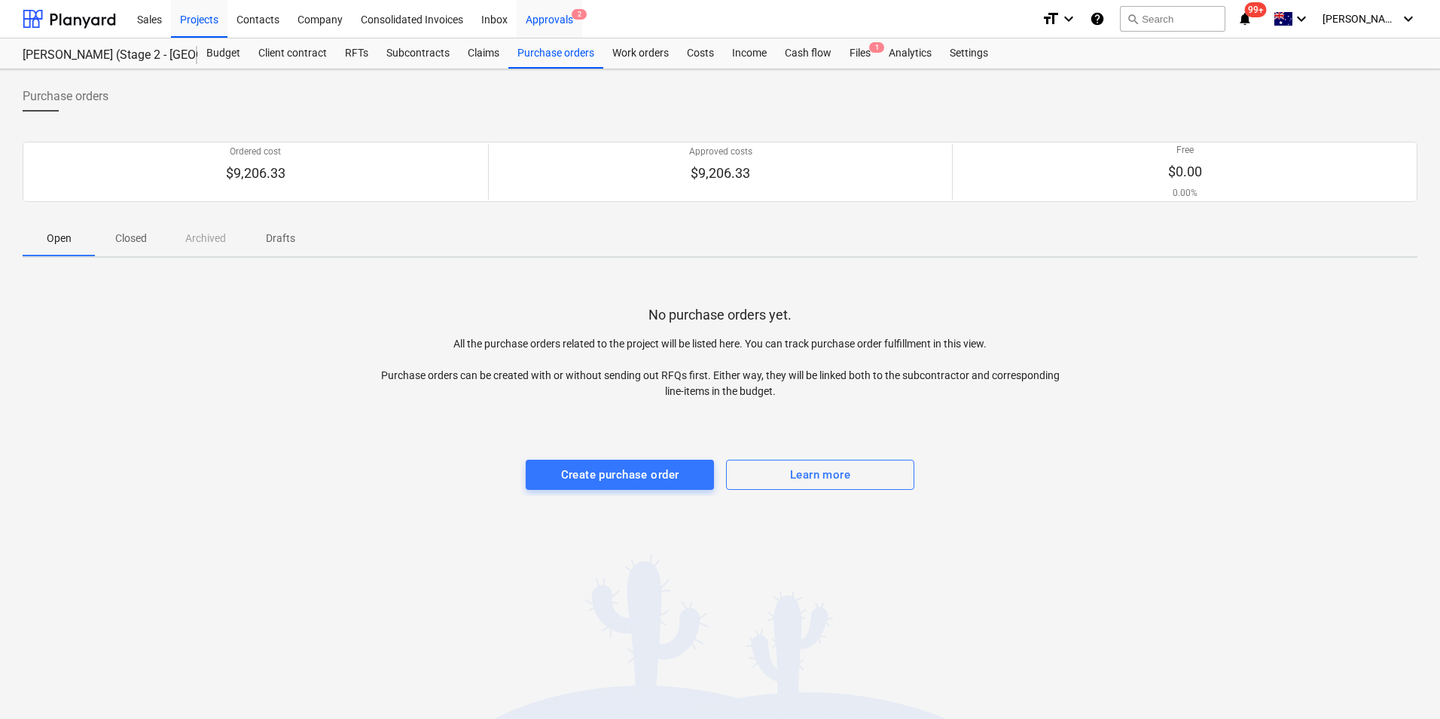
click at [567, 23] on div "Approvals 2" at bounding box center [550, 18] width 66 height 38
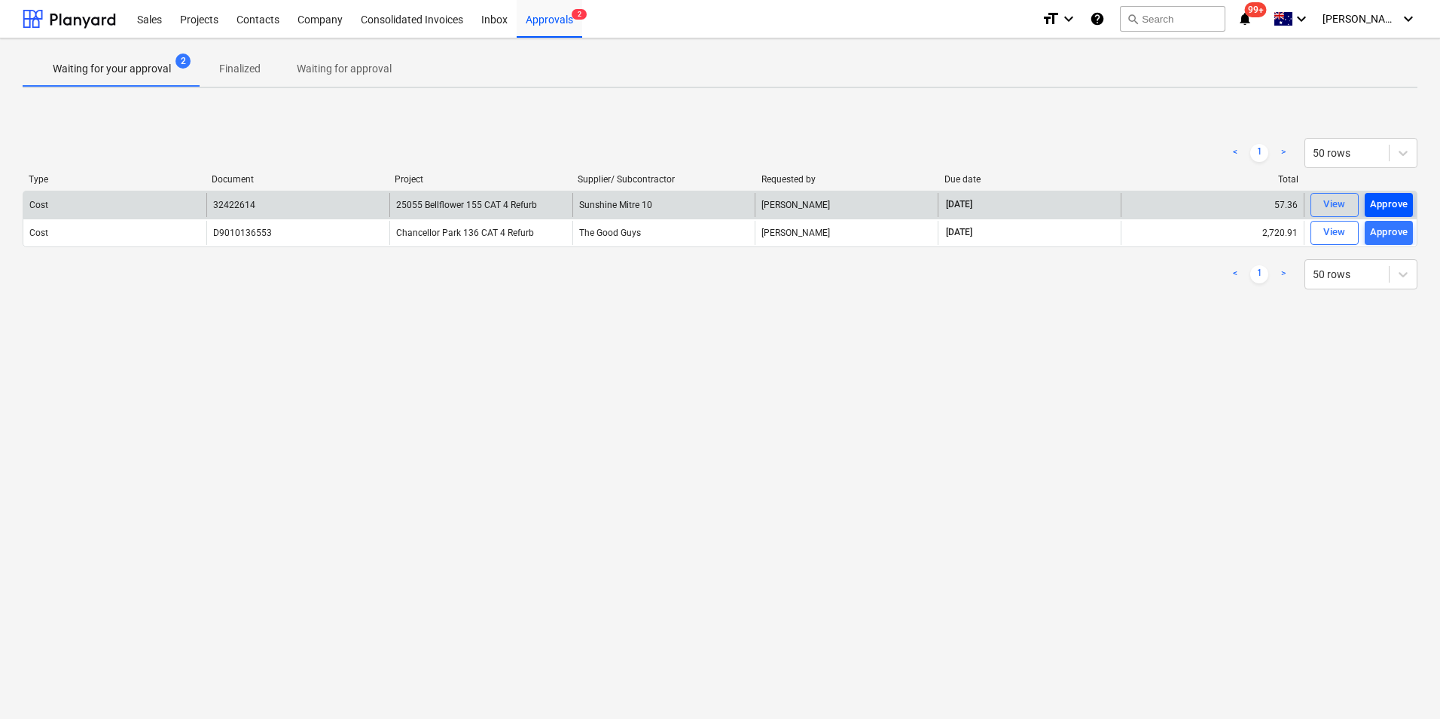
click at [1397, 207] on div "Approve" at bounding box center [1389, 204] width 38 height 17
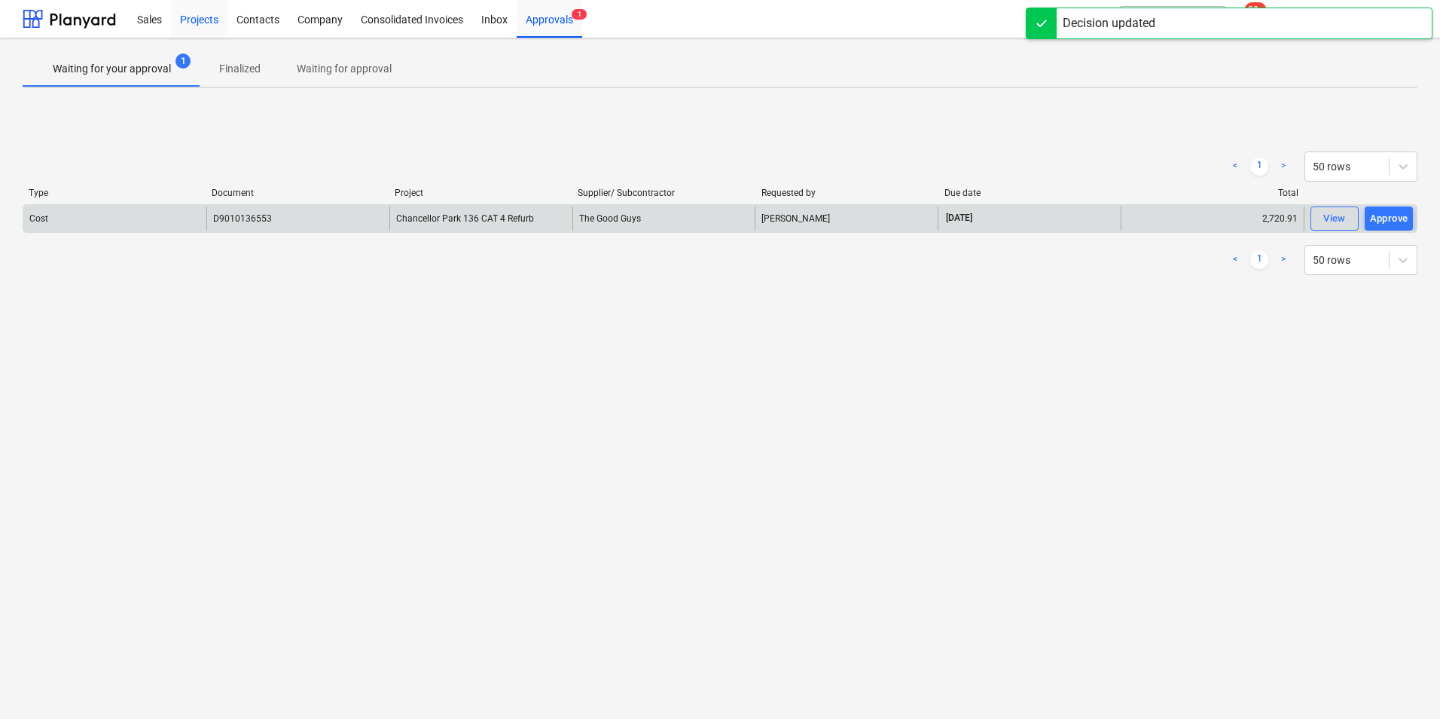
click at [197, 16] on div "Projects" at bounding box center [199, 18] width 57 height 38
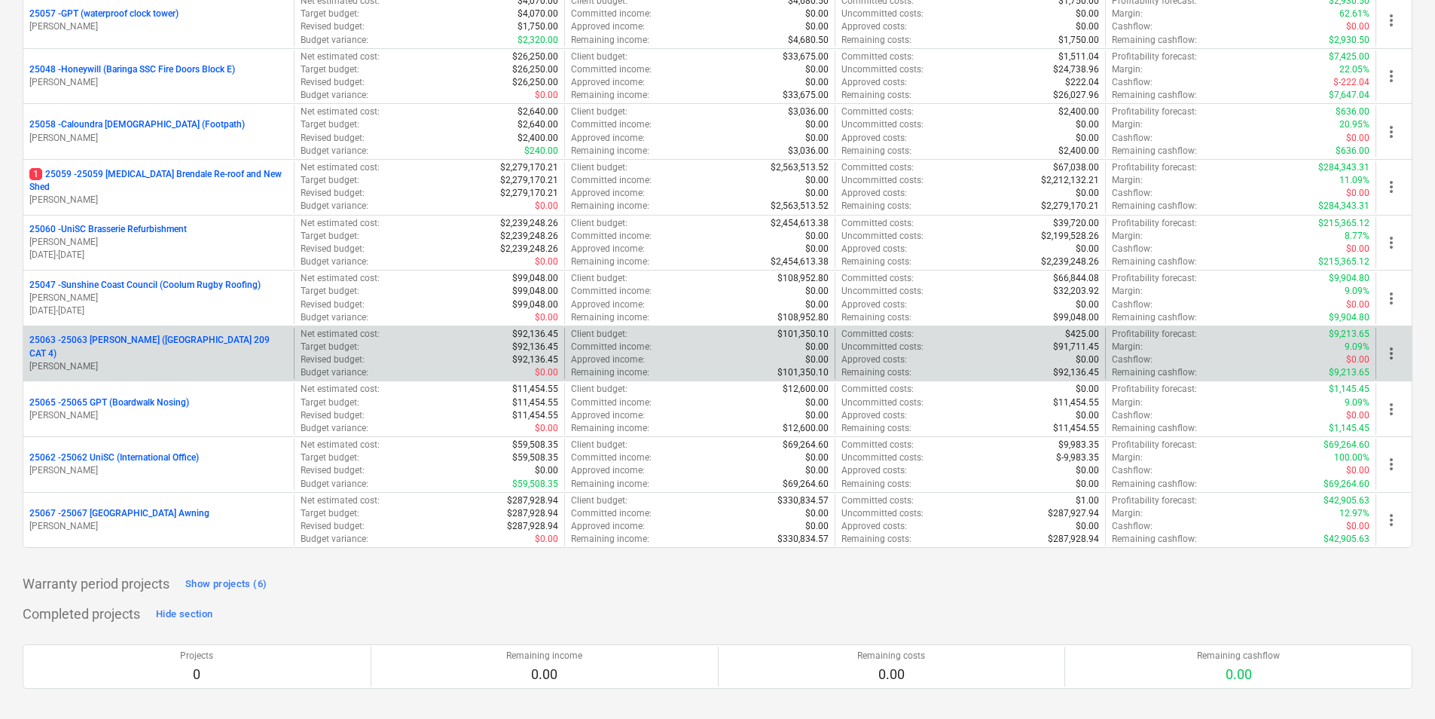
scroll to position [3682, 0]
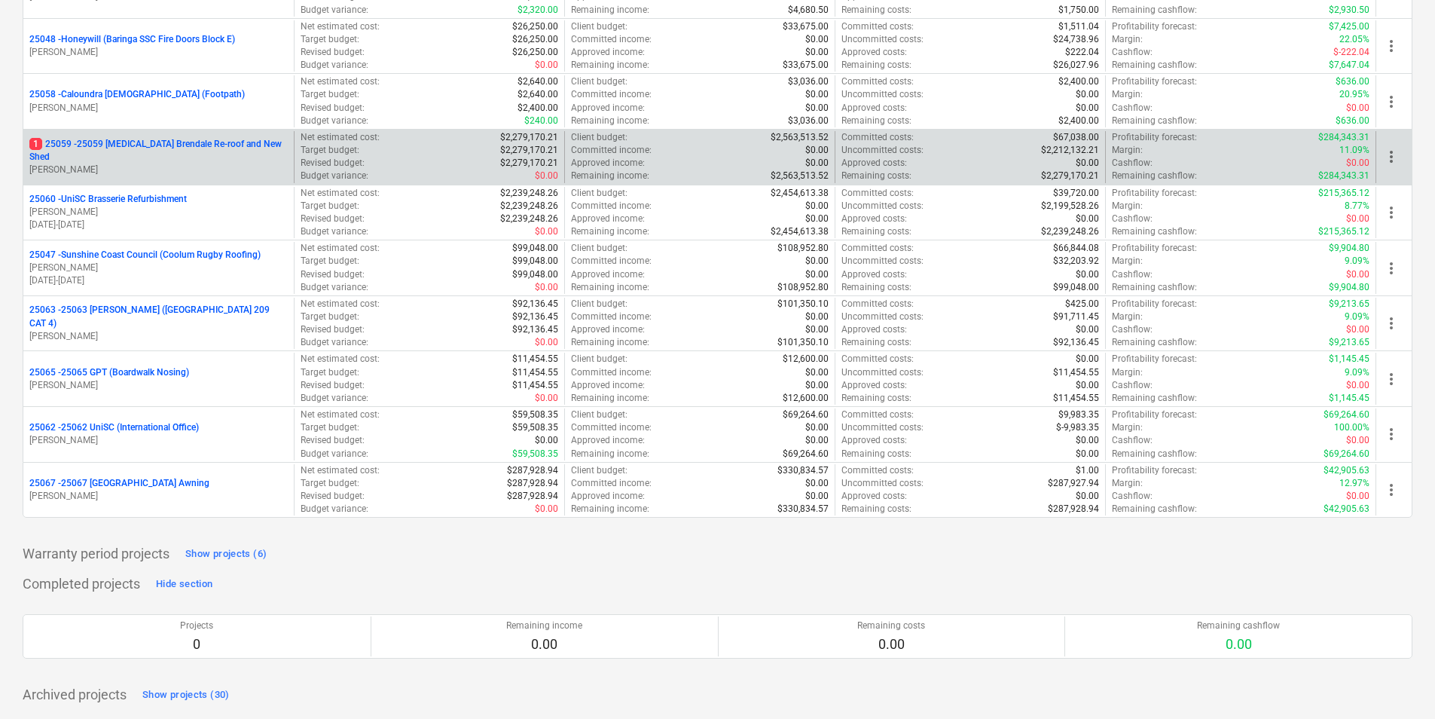
click at [108, 146] on p "1 25059 - 25059 [MEDICAL_DATA] Brendale Re-roof and New Shed" at bounding box center [158, 151] width 258 height 26
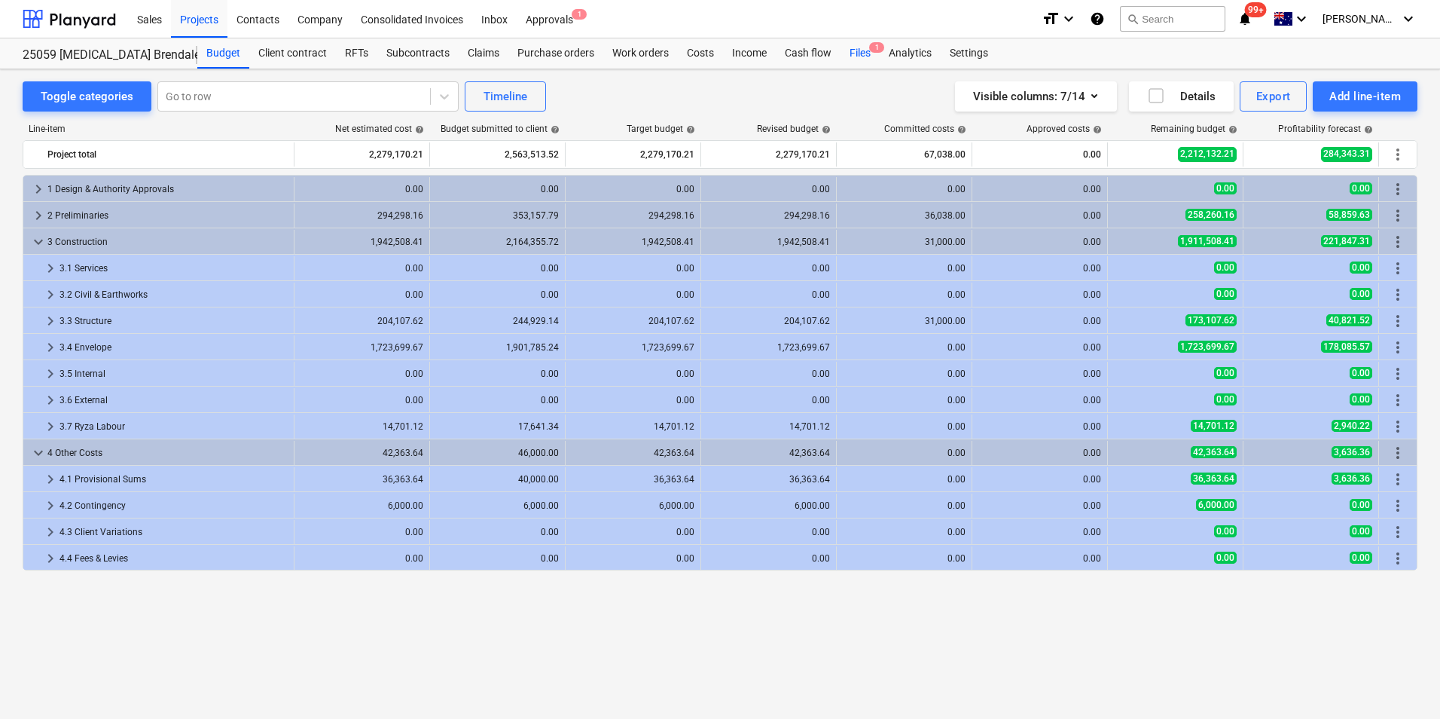
click at [864, 53] on div "Files 1" at bounding box center [860, 53] width 39 height 30
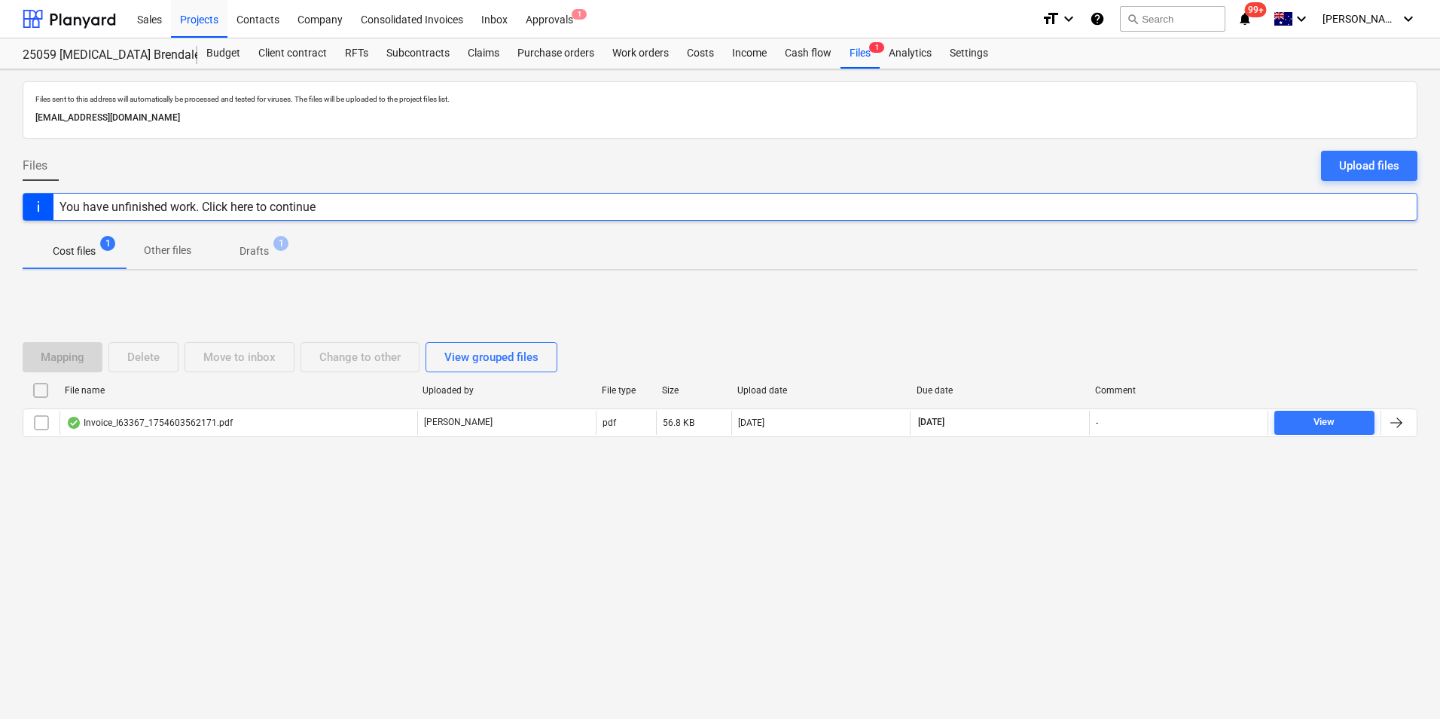
click at [259, 251] on p "Drafts" at bounding box center [254, 251] width 29 height 16
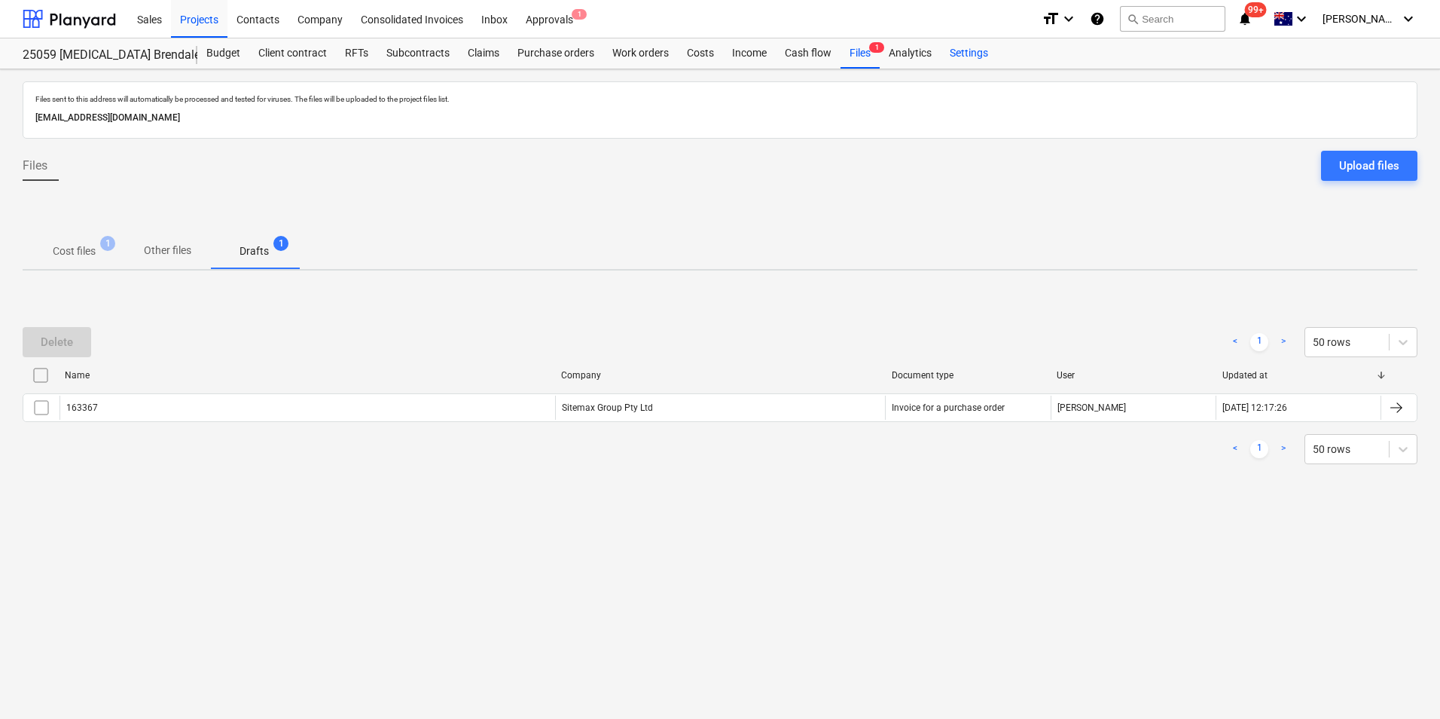
click at [973, 53] on div "Settings" at bounding box center [969, 53] width 57 height 30
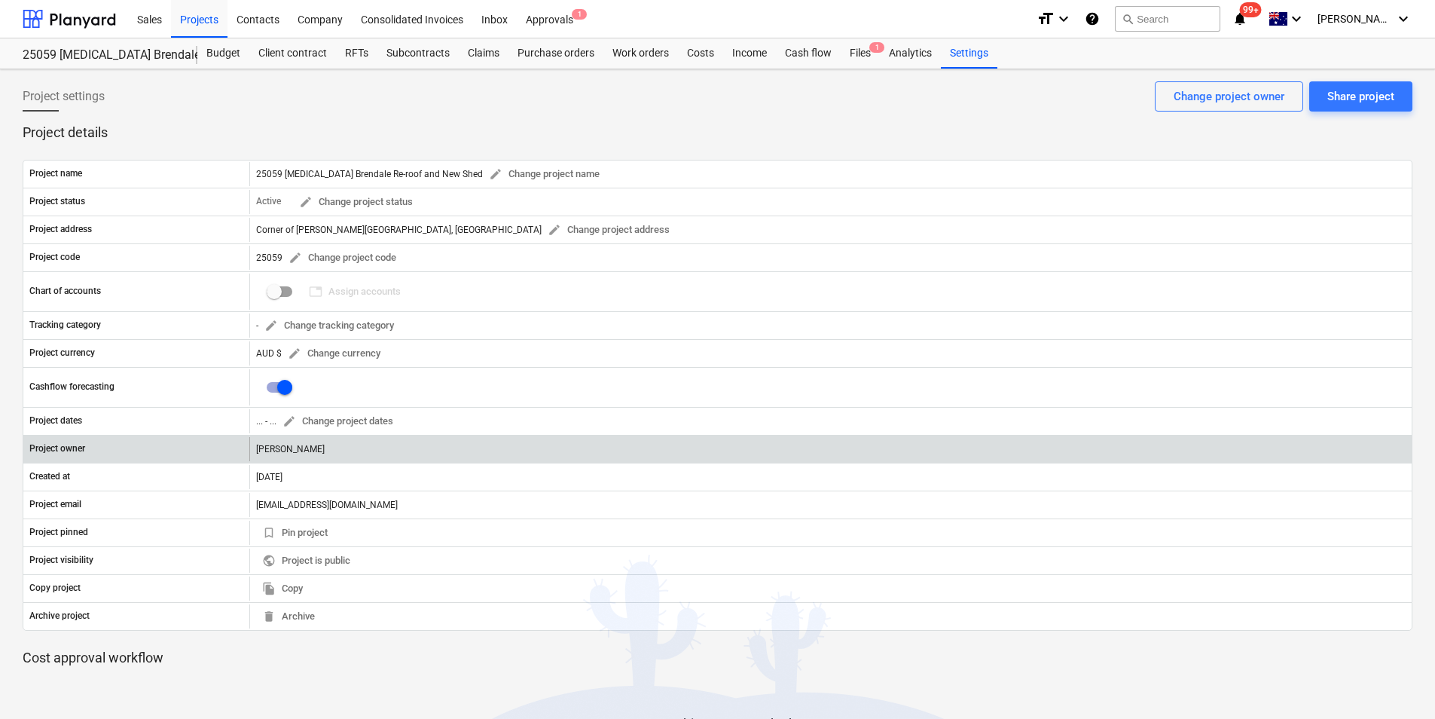
click at [155, 450] on div "Project owner" at bounding box center [136, 449] width 226 height 24
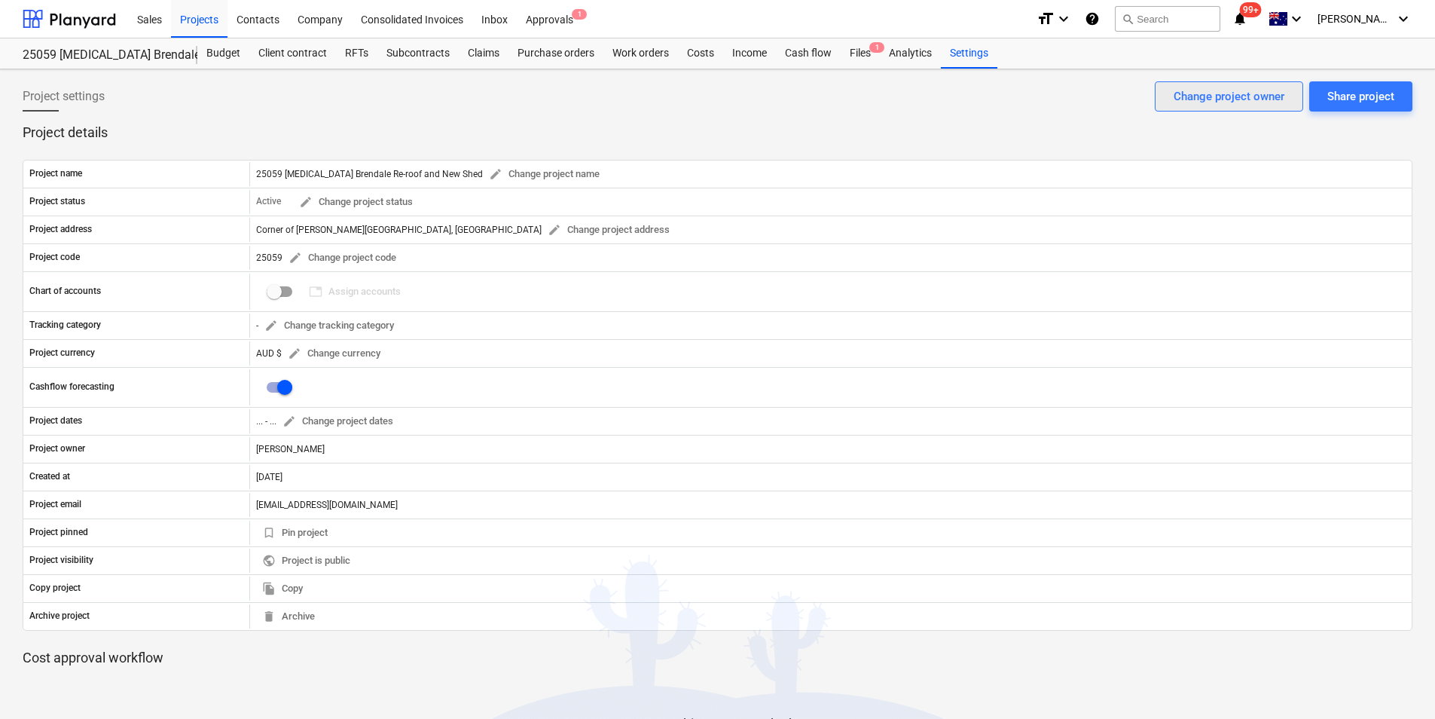
click at [1192, 91] on div "Change project owner" at bounding box center [1229, 97] width 111 height 20
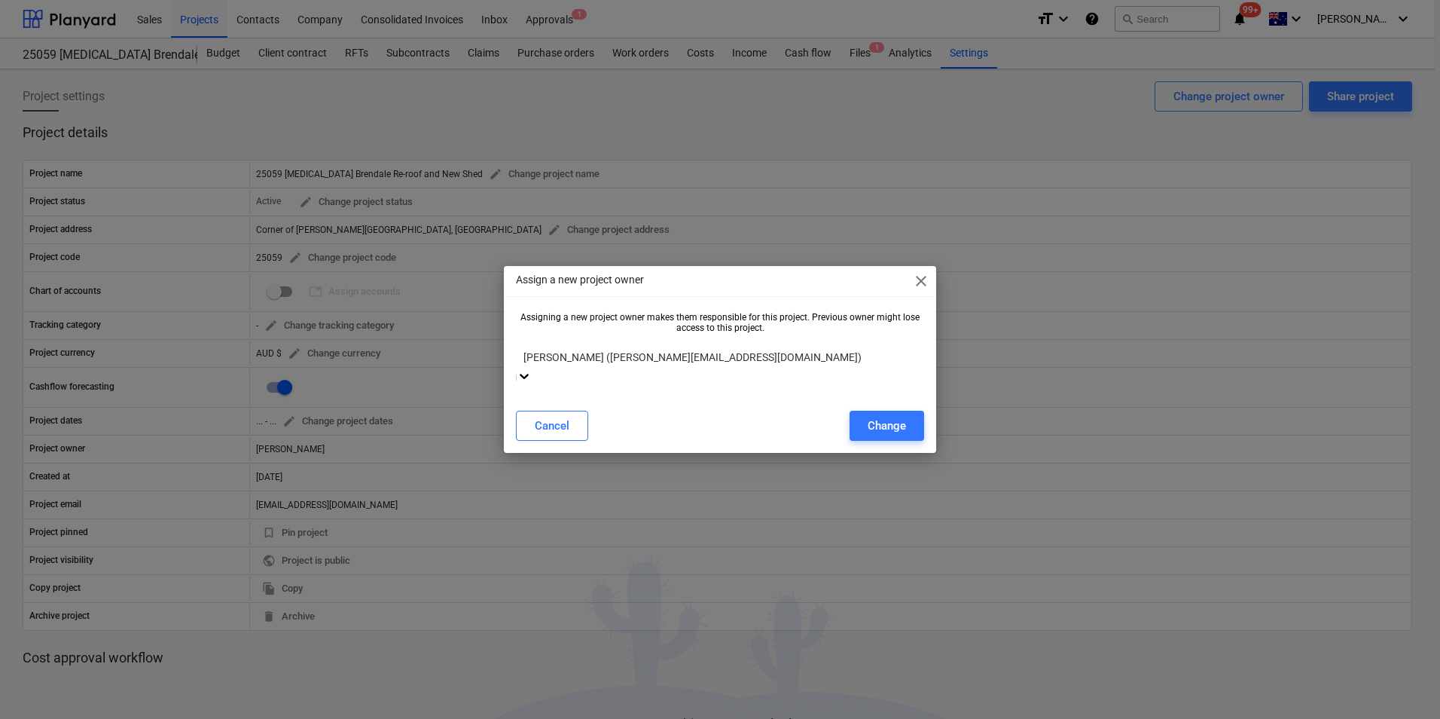
click at [614, 361] on div at bounding box center [720, 356] width 393 height 17
click at [899, 418] on div "Change" at bounding box center [887, 426] width 38 height 20
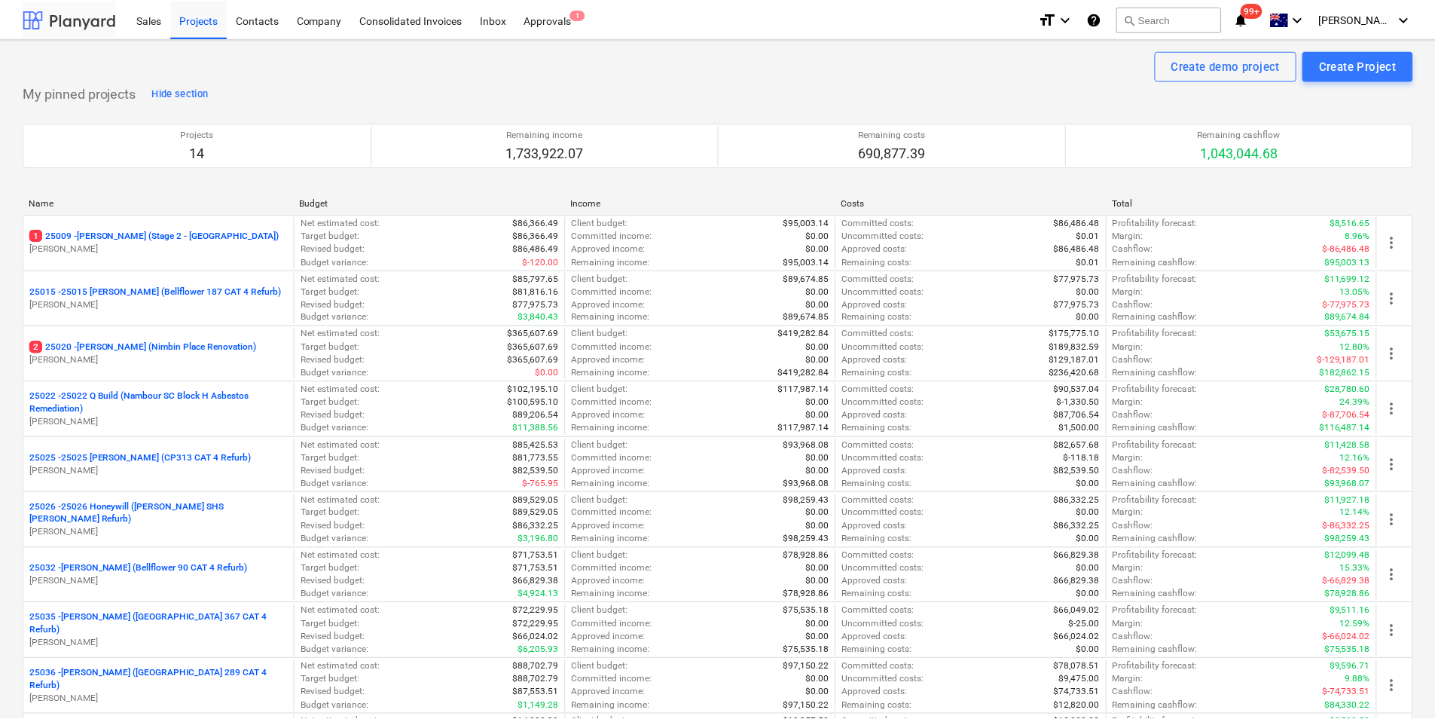
scroll to position [3682, 0]
